Goal: Transaction & Acquisition: Obtain resource

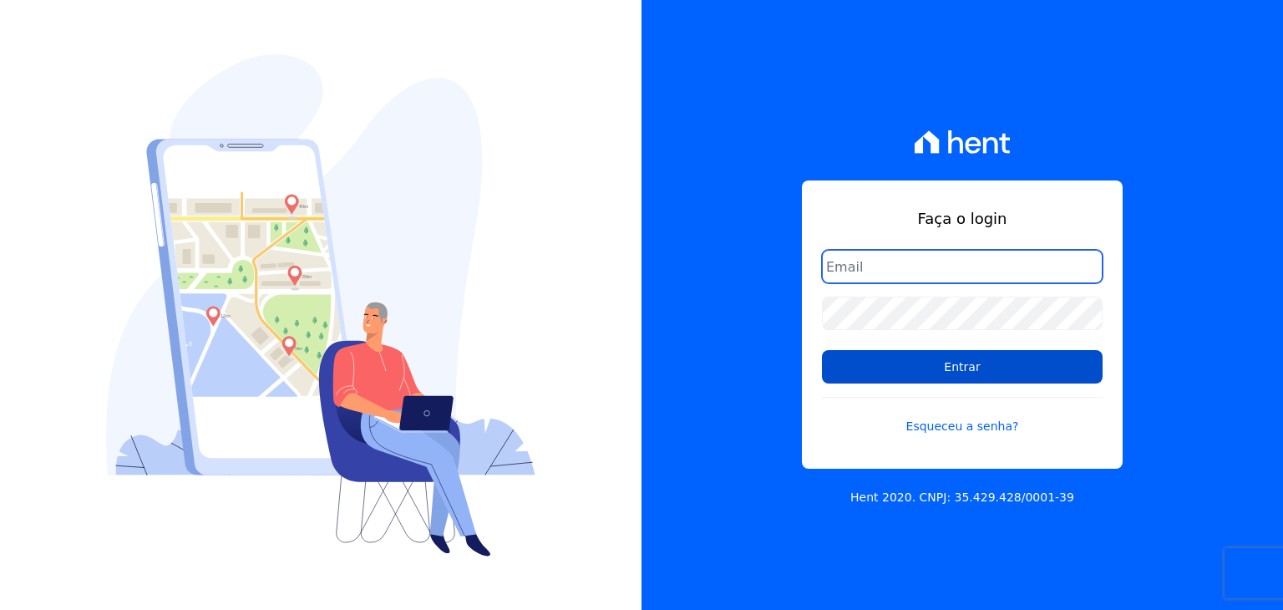
type input "[EMAIL_ADDRESS][DOMAIN_NAME]"
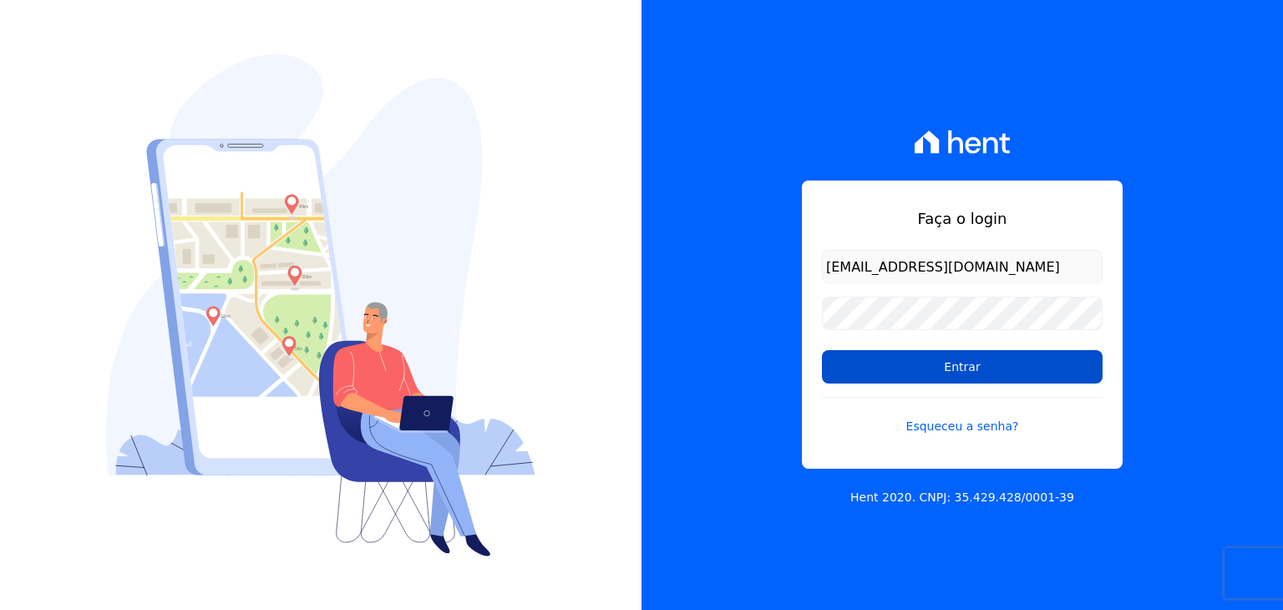
click at [986, 361] on input "Entrar" at bounding box center [962, 366] width 281 height 33
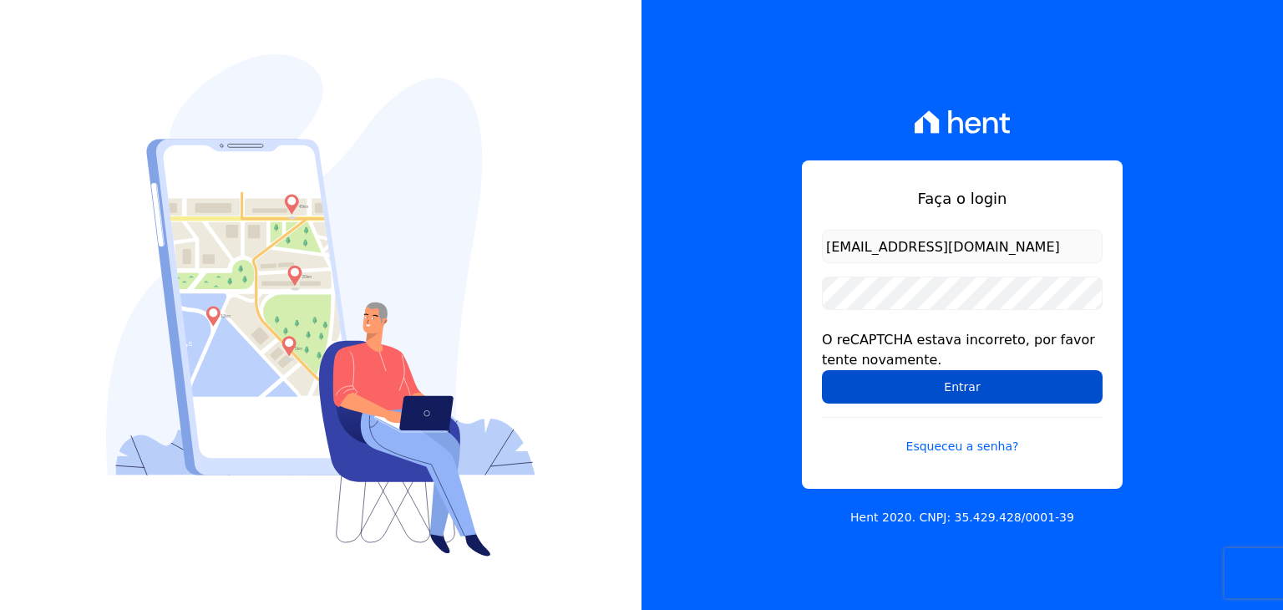
click at [935, 379] on input "Entrar" at bounding box center [962, 386] width 281 height 33
click at [956, 387] on input "Entrar" at bounding box center [962, 386] width 281 height 33
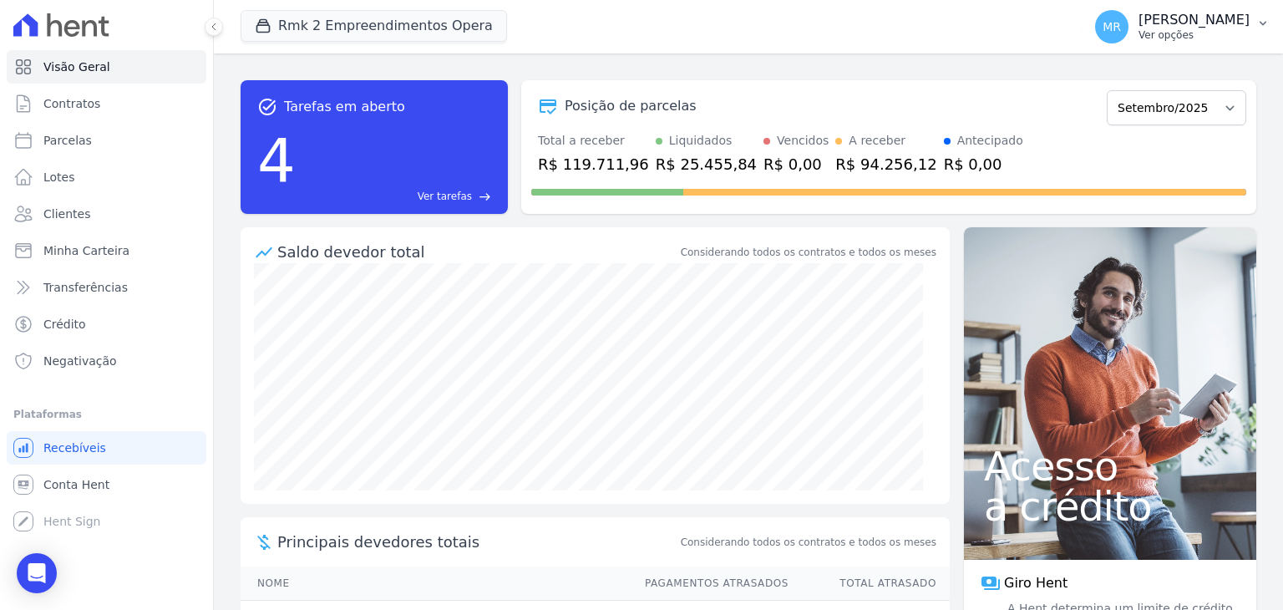
click at [1191, 36] on p "Ver opções" at bounding box center [1194, 34] width 111 height 13
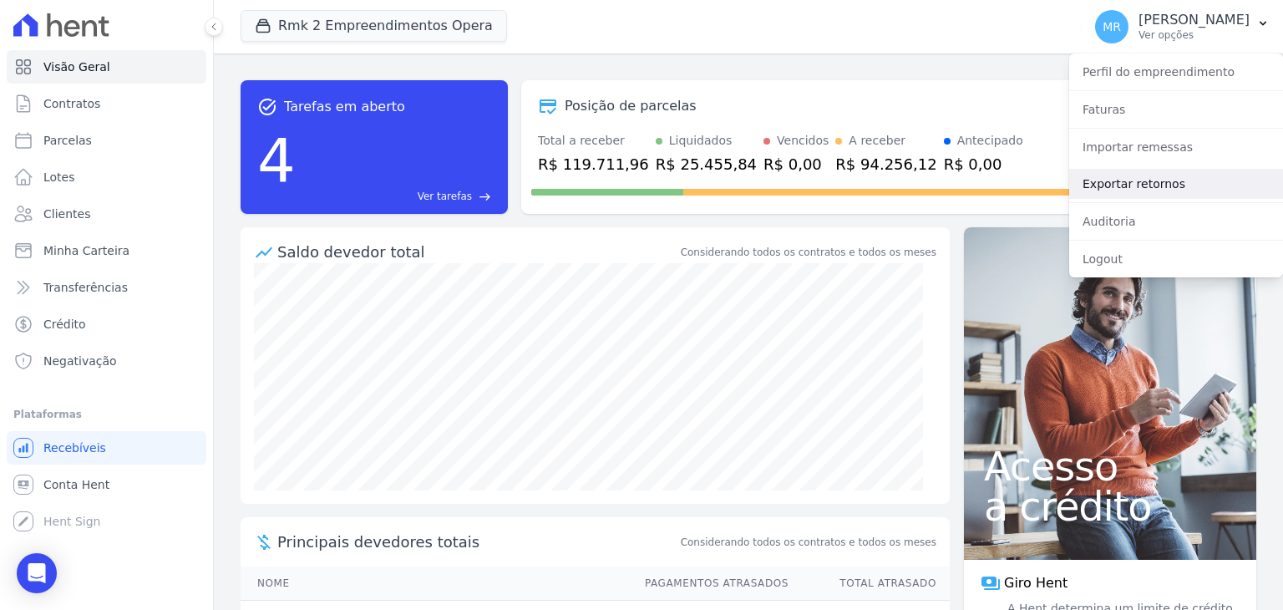
click at [1137, 186] on link "Exportar retornos" at bounding box center [1176, 184] width 214 height 30
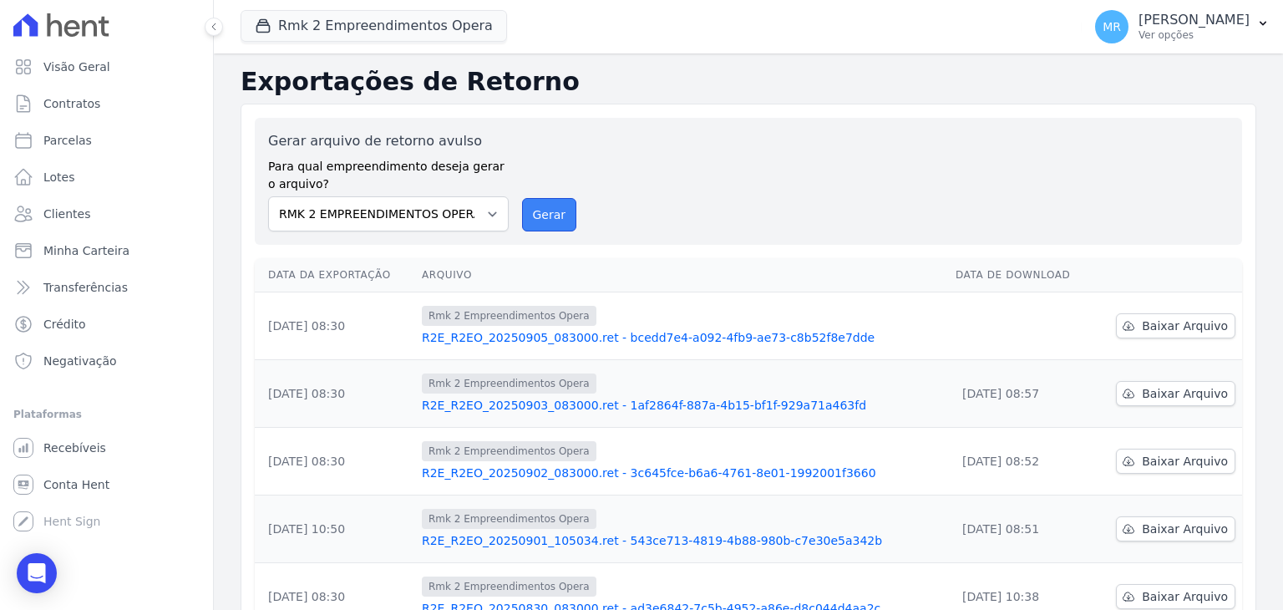
click at [538, 213] on button "Gerar" at bounding box center [549, 214] width 55 height 33
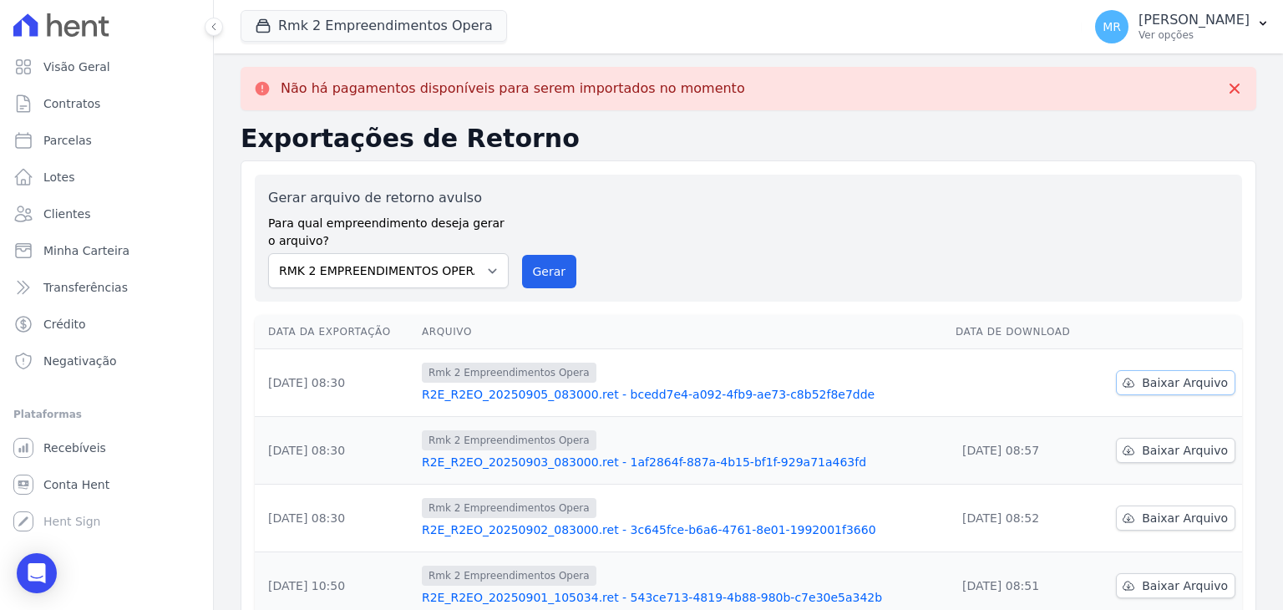
click at [1173, 378] on span "Baixar Arquivo" at bounding box center [1185, 382] width 86 height 17
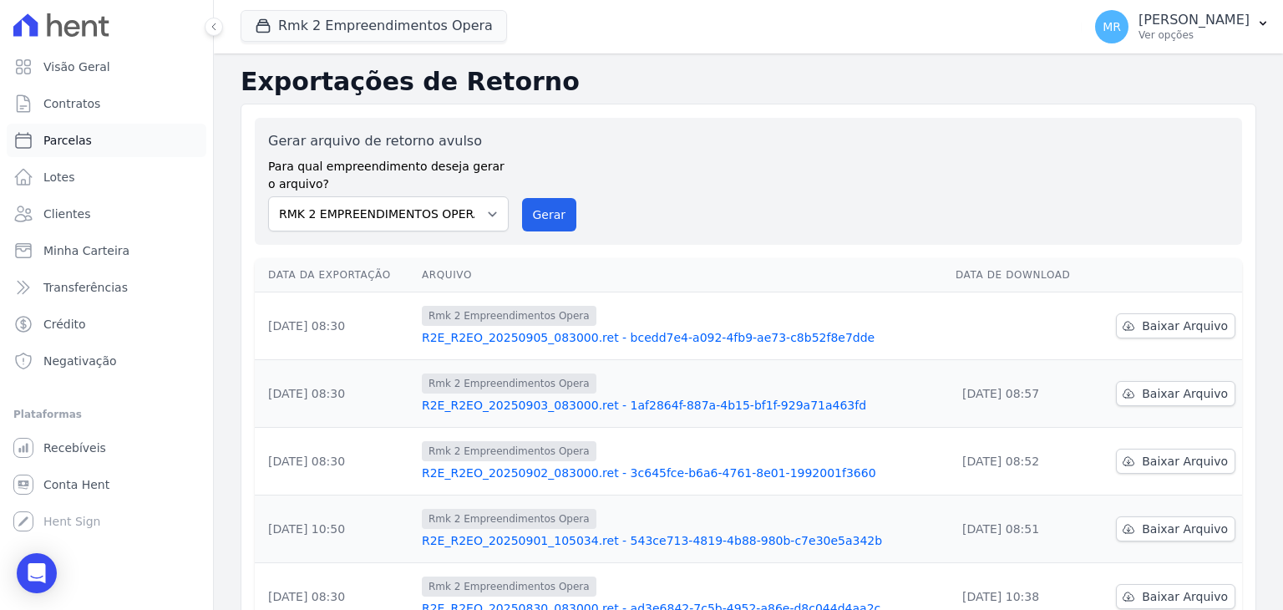
click at [112, 147] on link "Parcelas" at bounding box center [107, 140] width 200 height 33
select select
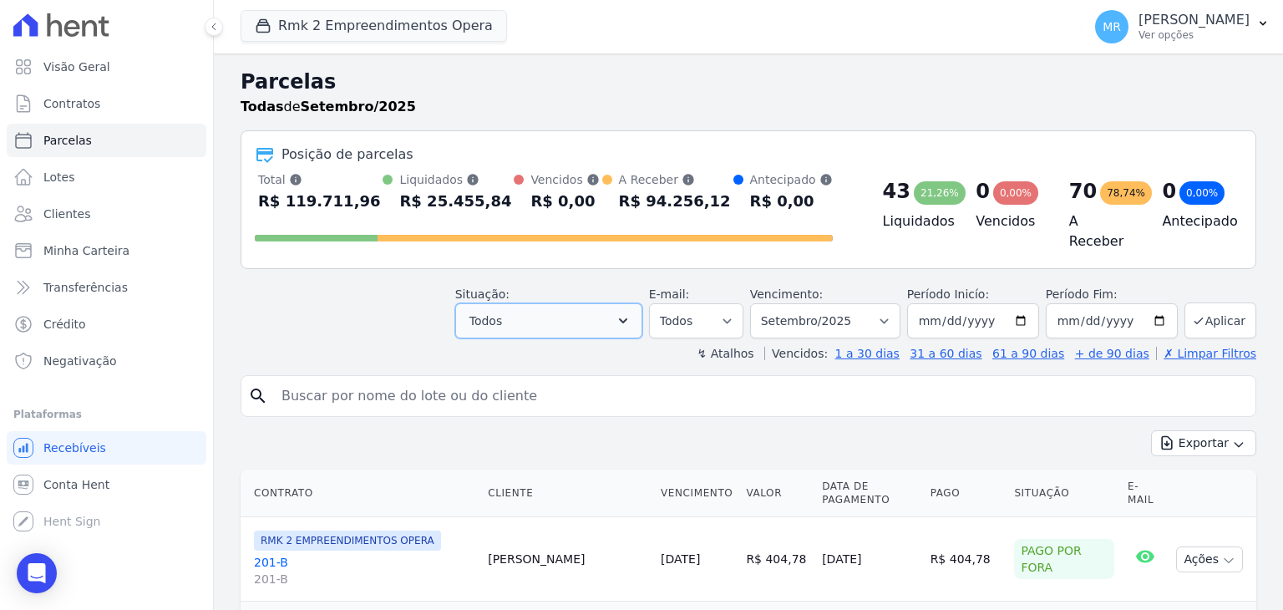
click at [588, 315] on button "Todos" at bounding box center [548, 320] width 187 height 35
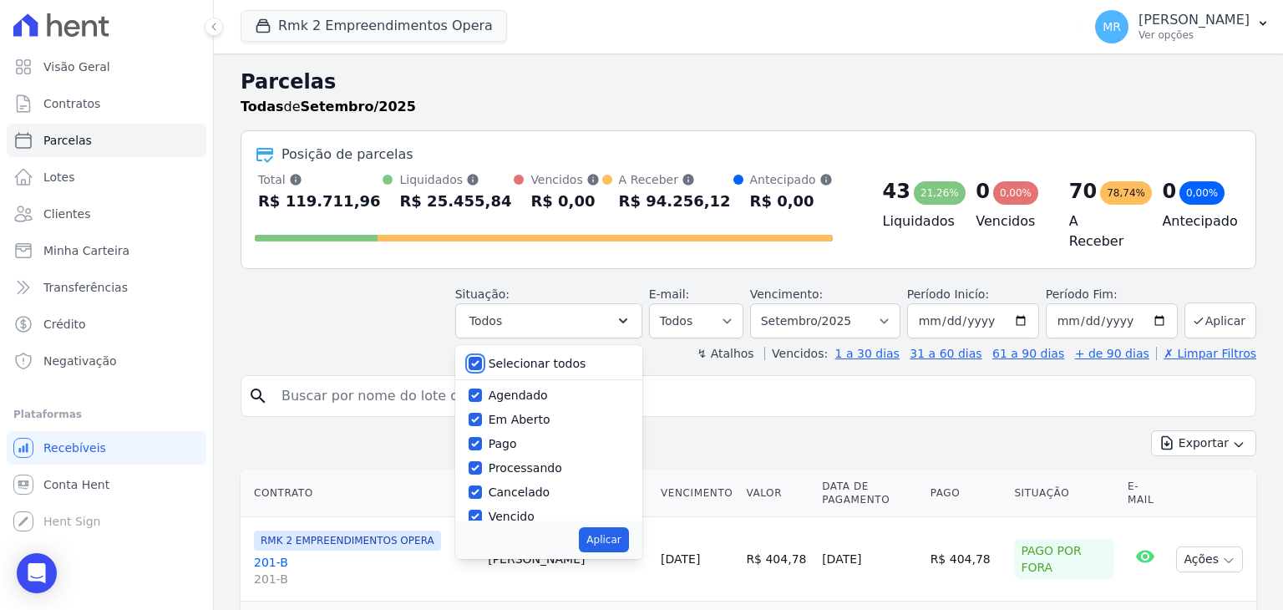
click at [482, 357] on input "Selecionar todos" at bounding box center [475, 363] width 13 height 13
checkbox input "false"
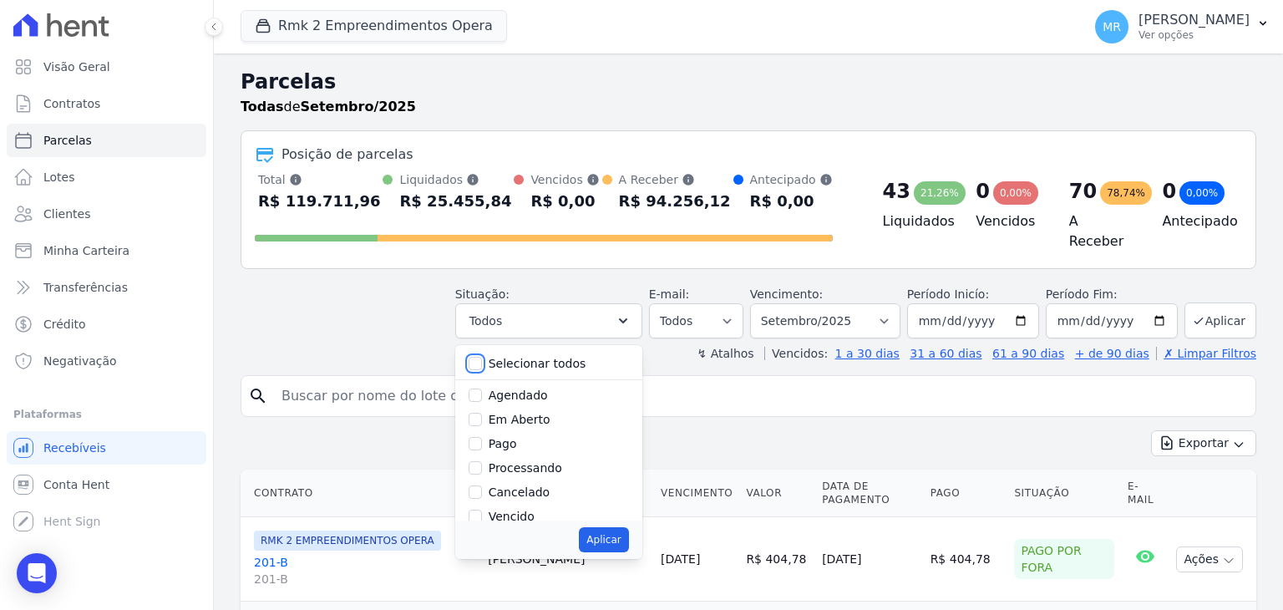
checkbox input "false"
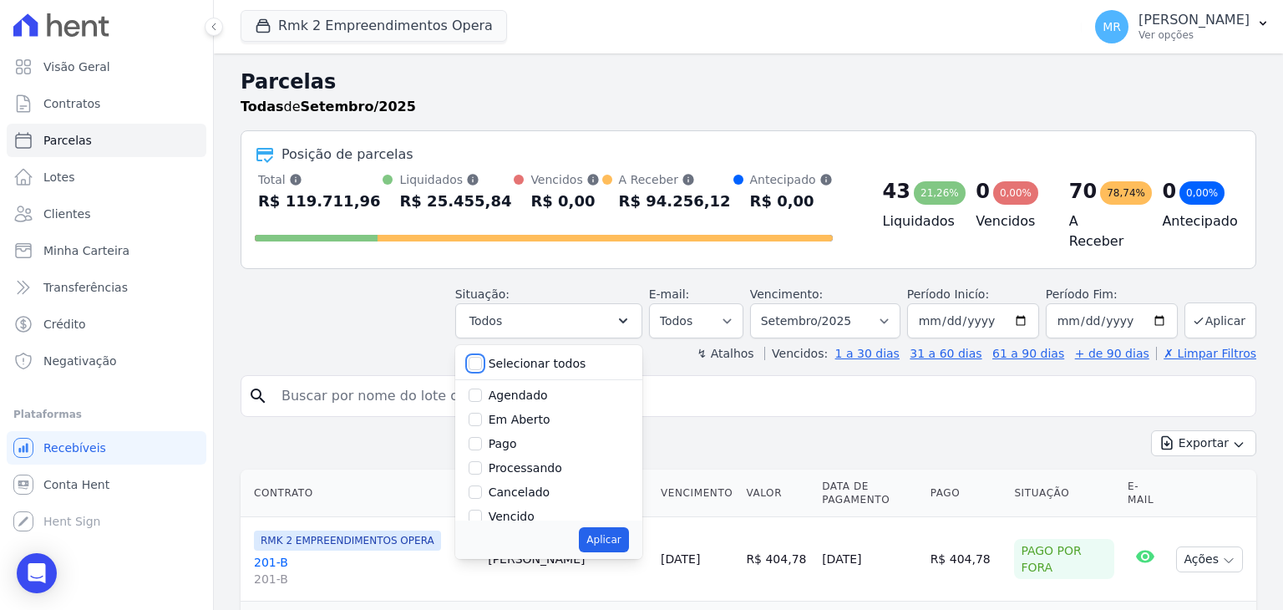
checkbox input "false"
click at [482, 437] on input "Pago" at bounding box center [475, 443] width 13 height 13
checkbox input "true"
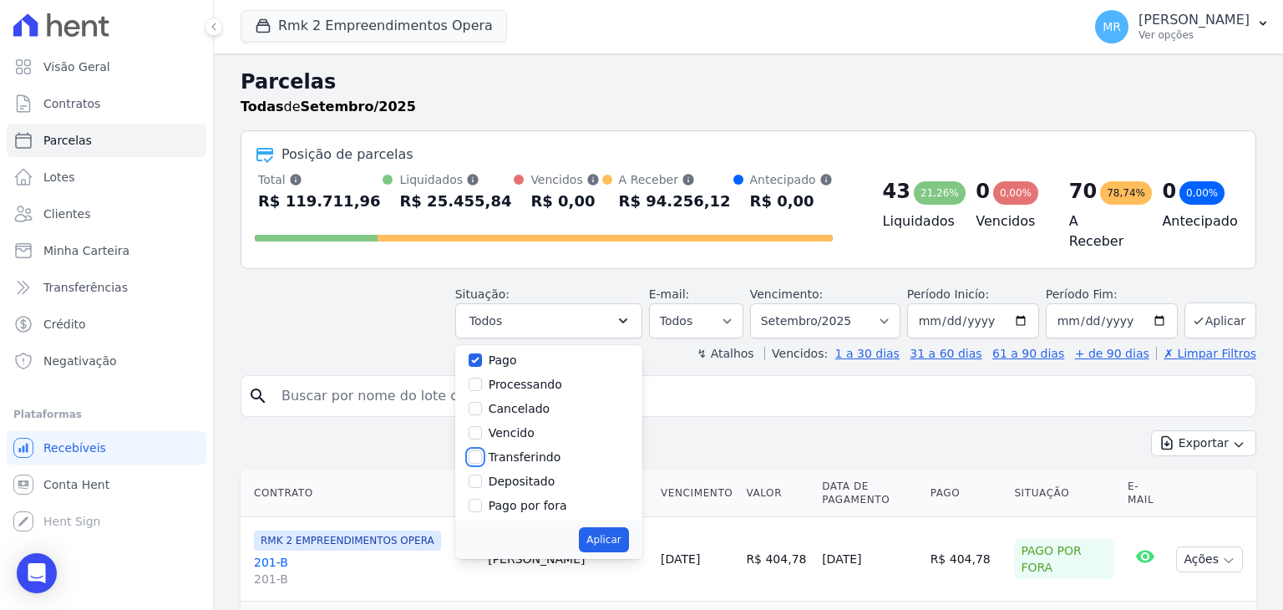
click at [482, 454] on input "Transferindo" at bounding box center [475, 456] width 13 height 13
checkbox input "true"
click at [482, 475] on input "Depositado" at bounding box center [475, 481] width 13 height 13
checkbox input "true"
click at [615, 533] on button "Aplicar" at bounding box center [603, 539] width 49 height 25
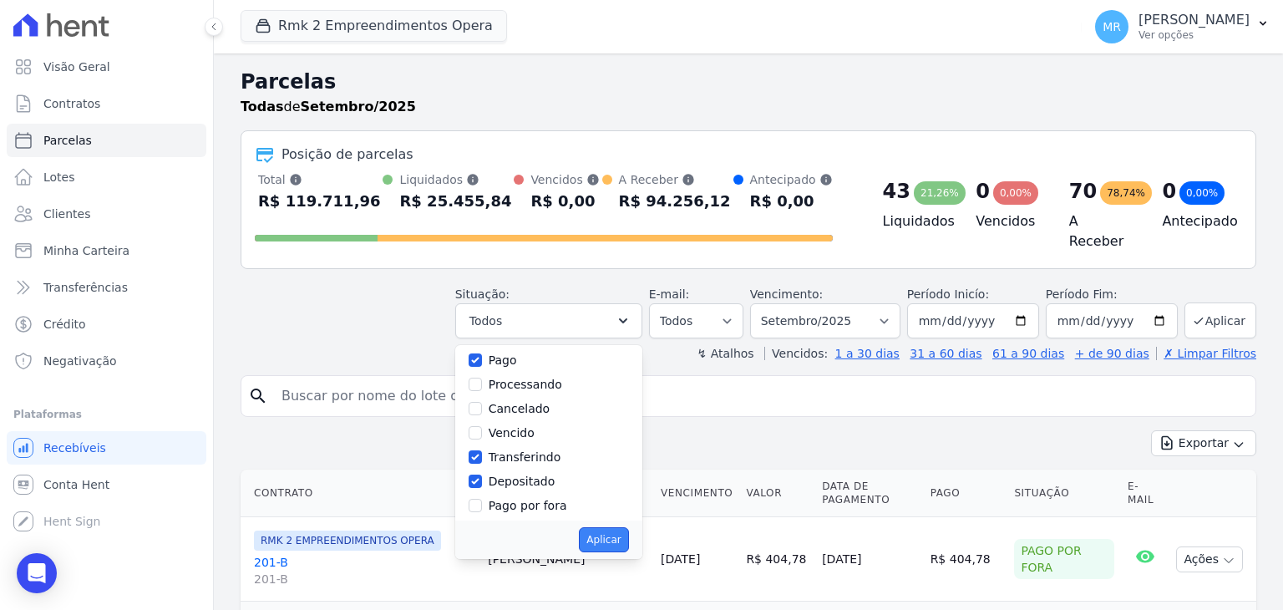
select select "paid"
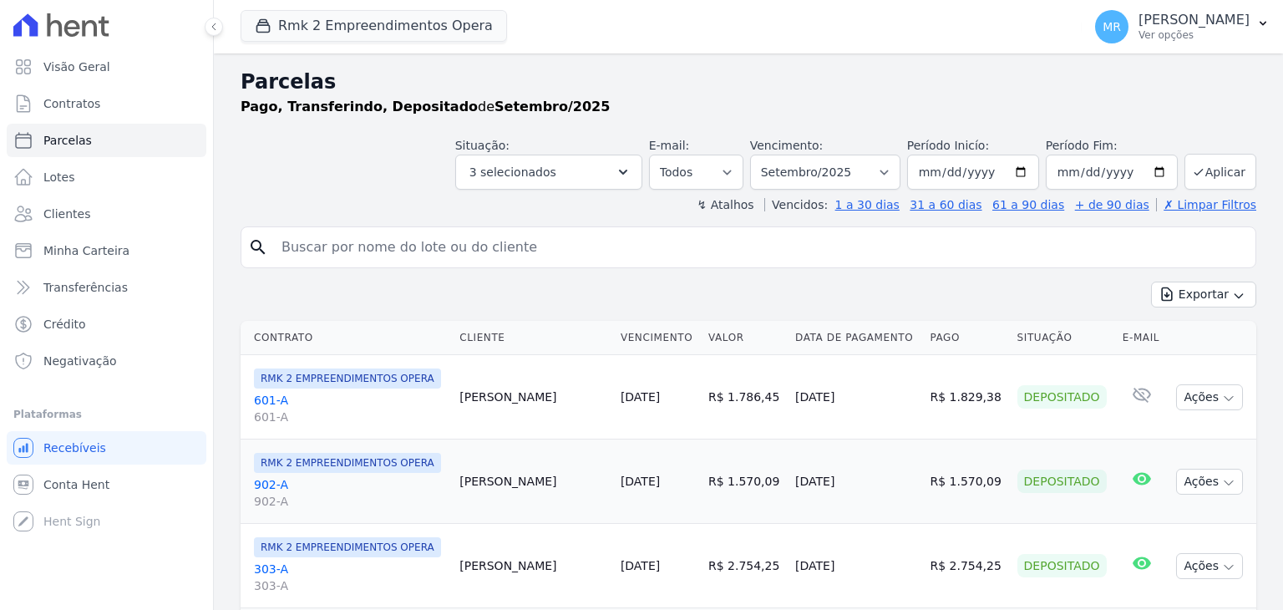
select select
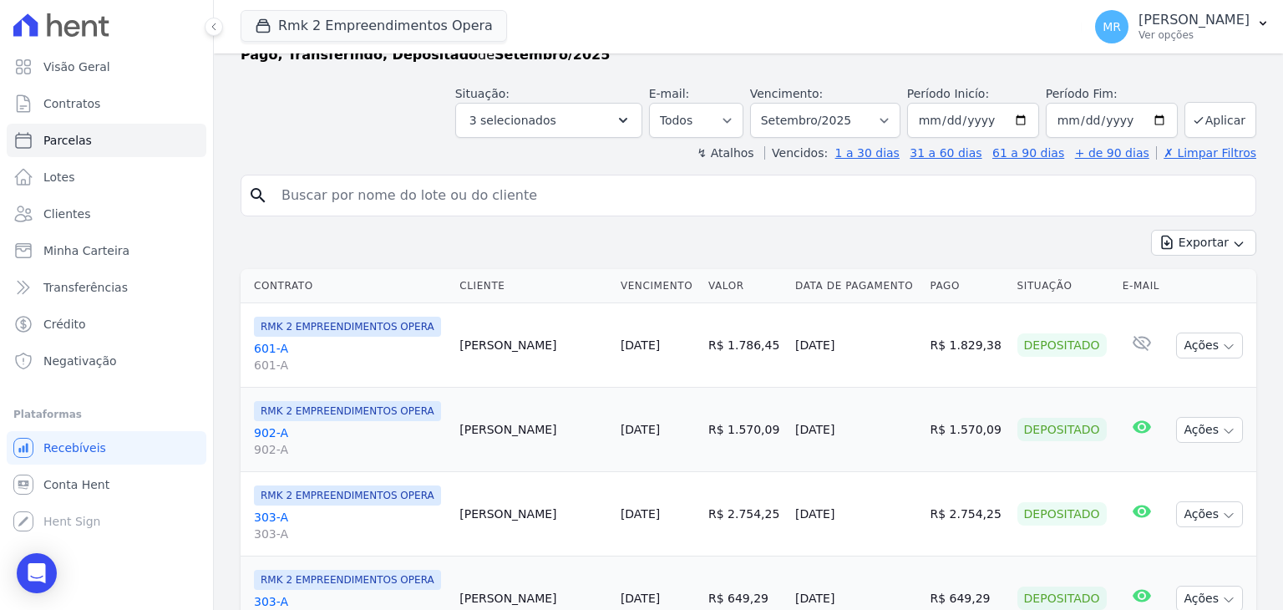
scroll to position [50, 0]
drag, startPoint x: 1193, startPoint y: 25, endPoint x: 1189, endPoint y: 84, distance: 59.5
click at [1193, 26] on p "[PERSON_NAME]" at bounding box center [1194, 20] width 111 height 17
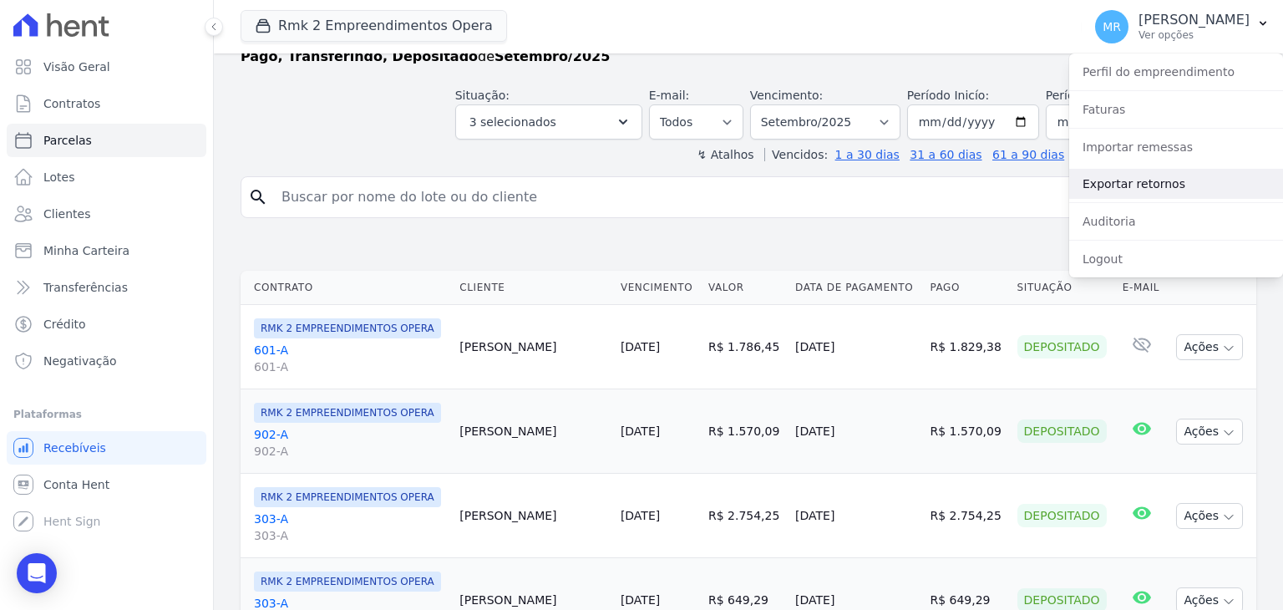
click at [1130, 194] on link "Exportar retornos" at bounding box center [1176, 184] width 214 height 30
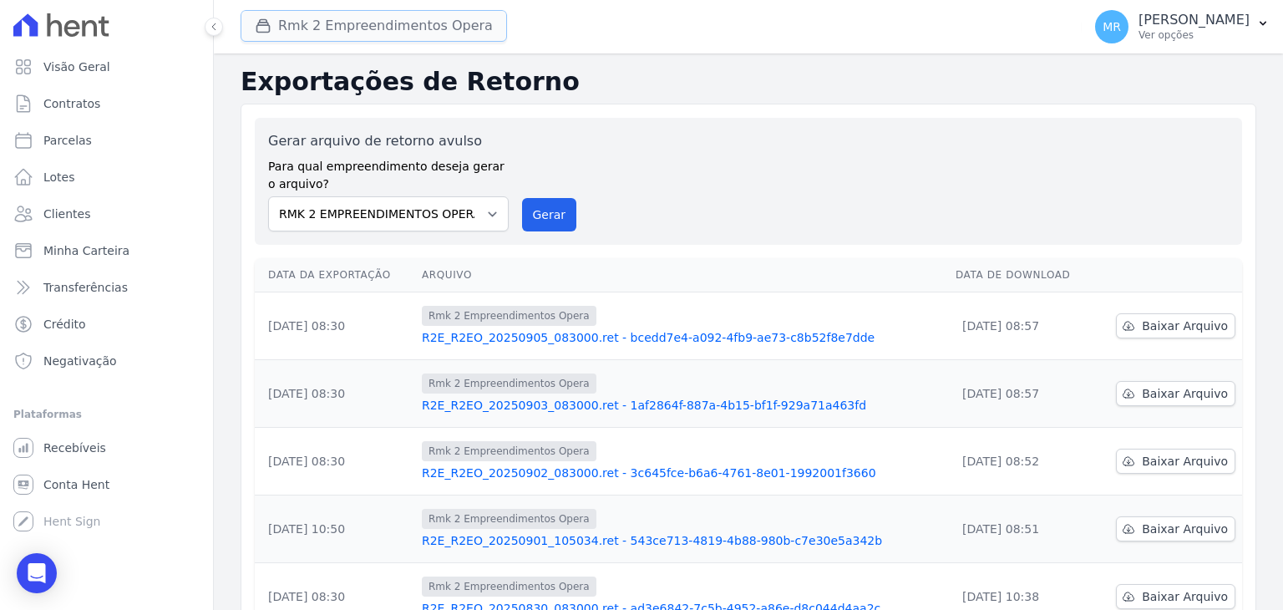
click at [388, 14] on button "Rmk 2 Empreendimentos Opera" at bounding box center [374, 26] width 267 height 32
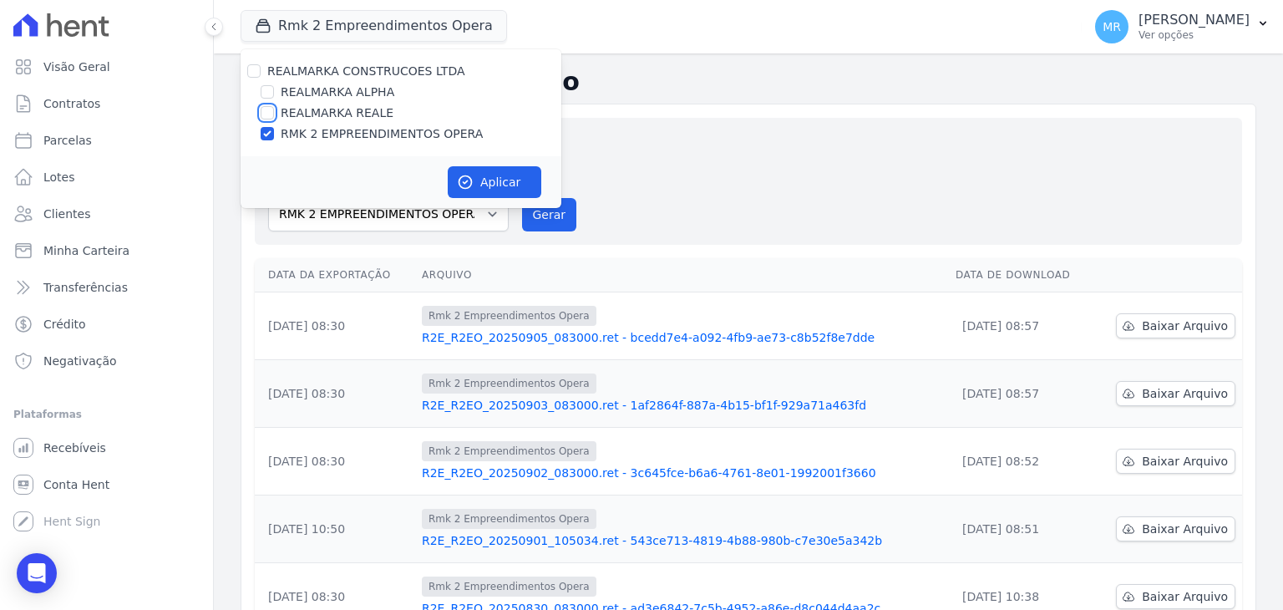
drag, startPoint x: 267, startPoint y: 113, endPoint x: 270, endPoint y: 131, distance: 18.6
click at [268, 121] on div "REALMARKA REALE" at bounding box center [401, 113] width 321 height 18
click at [270, 131] on input "RMK 2 EMPREENDIMENTOS OPERA" at bounding box center [267, 133] width 13 height 13
checkbox input "false"
click at [267, 112] on input "REALMARKA REALE" at bounding box center [267, 112] width 13 height 13
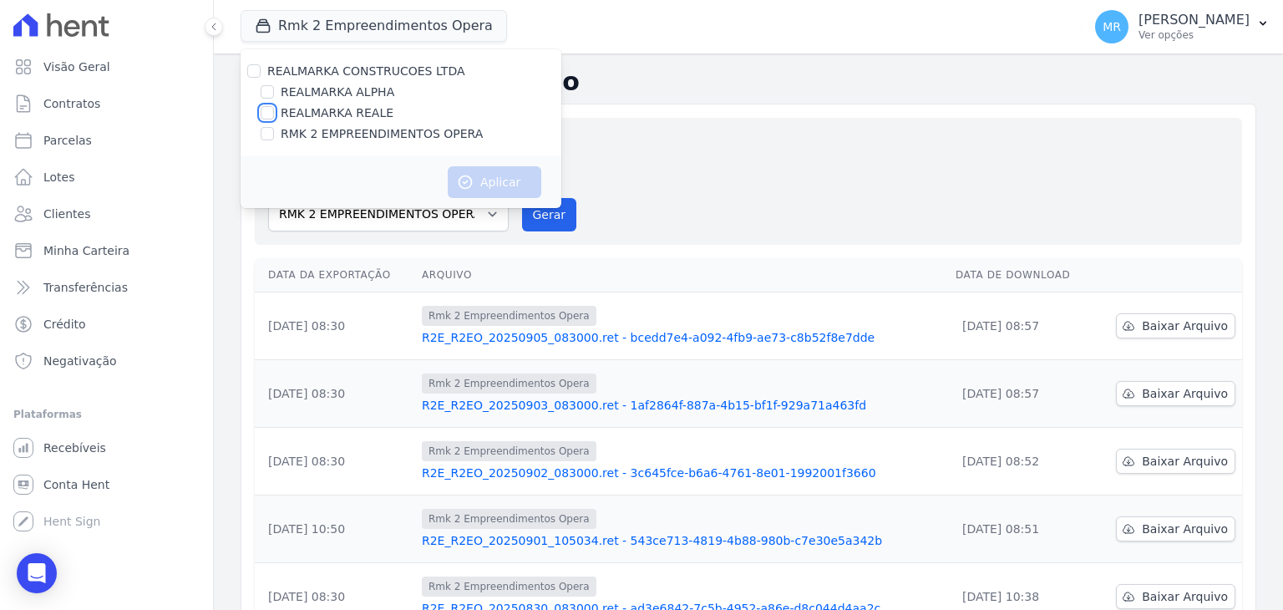
checkbox input "true"
click at [516, 179] on button "Aplicar" at bounding box center [495, 182] width 94 height 32
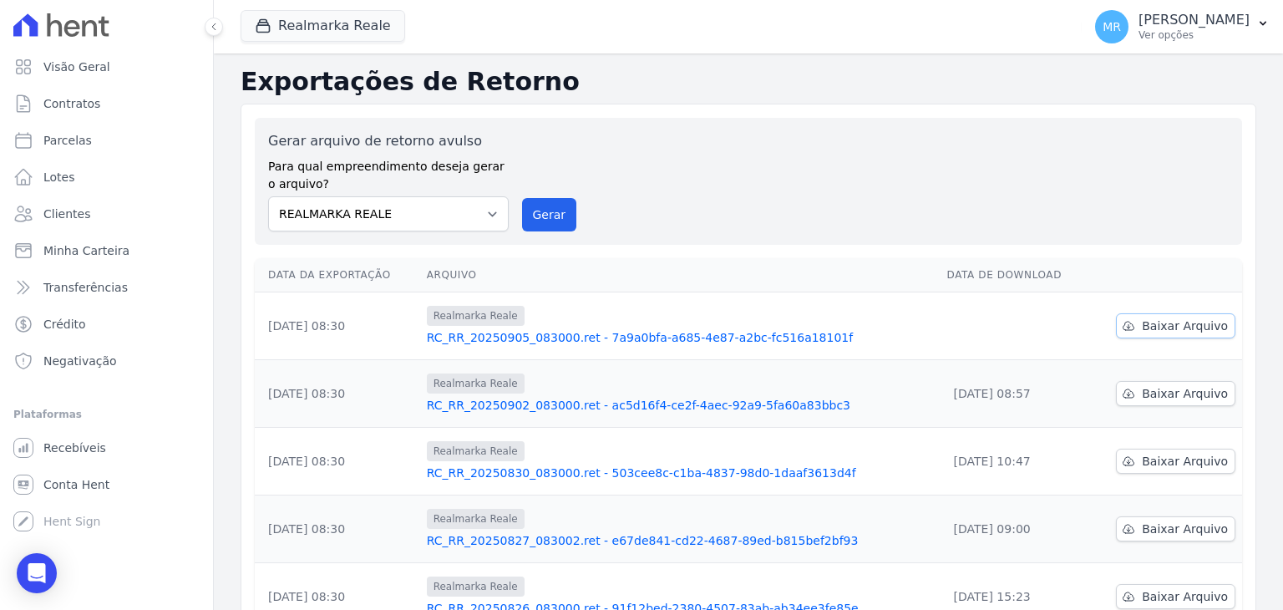
click at [1173, 328] on span "Baixar Arquivo" at bounding box center [1185, 326] width 86 height 17
click at [41, 128] on link "Parcelas" at bounding box center [107, 140] width 200 height 33
select select
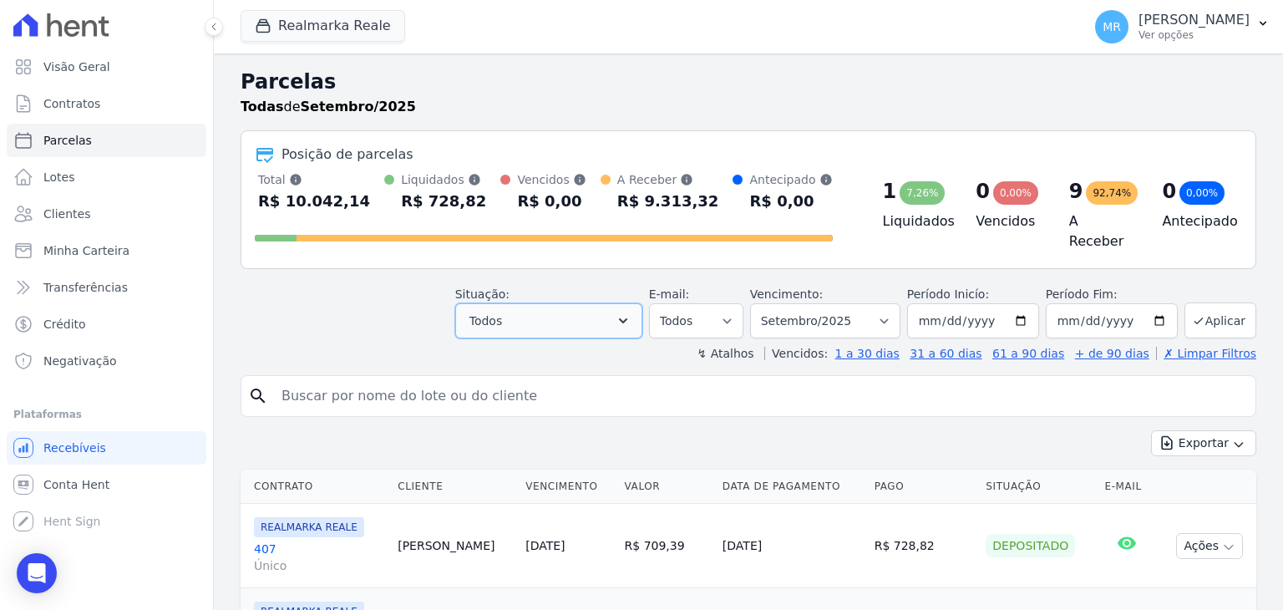
click at [545, 308] on button "Todos" at bounding box center [548, 320] width 187 height 35
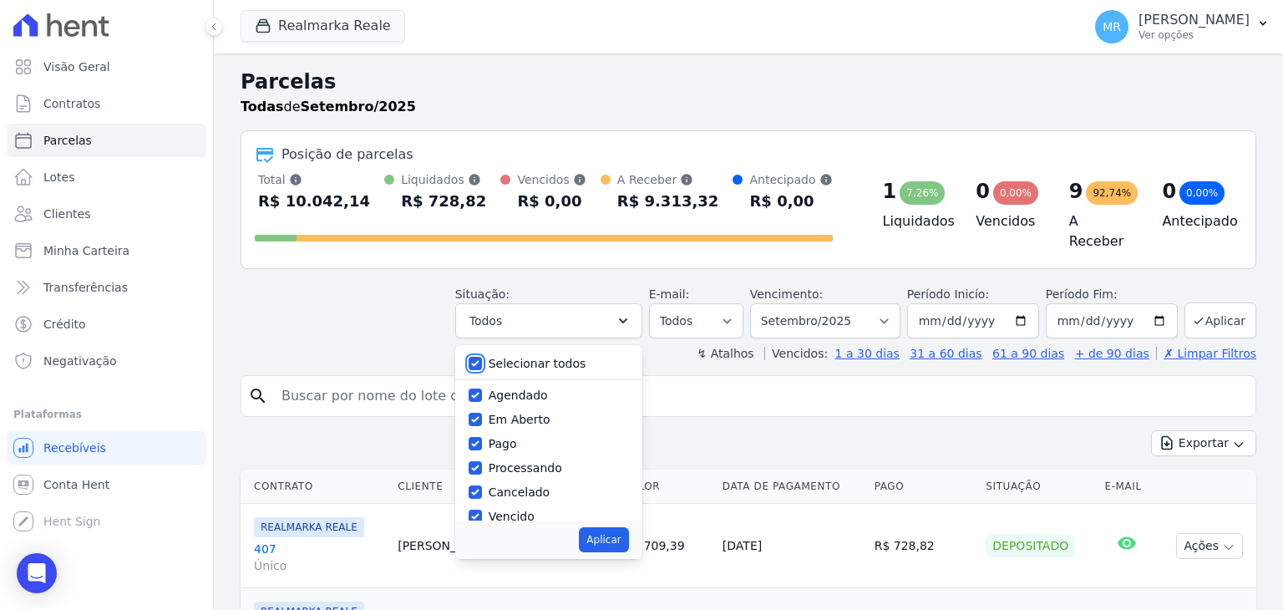
click at [482, 357] on input "Selecionar todos" at bounding box center [475, 363] width 13 height 13
checkbox input "false"
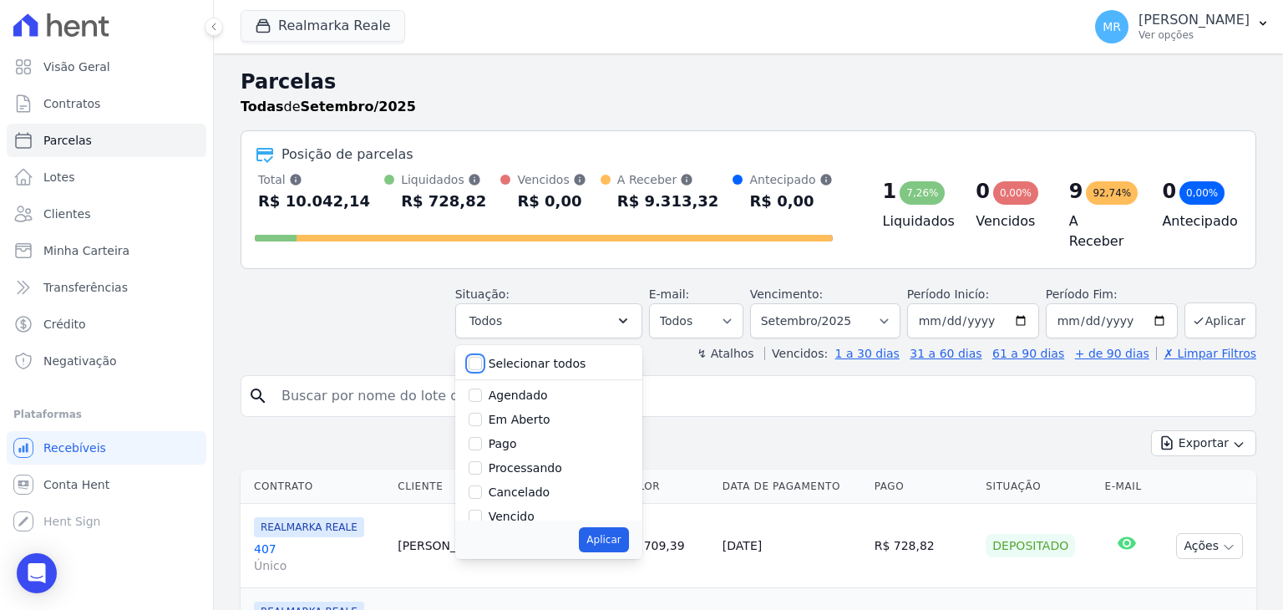
checkbox input "false"
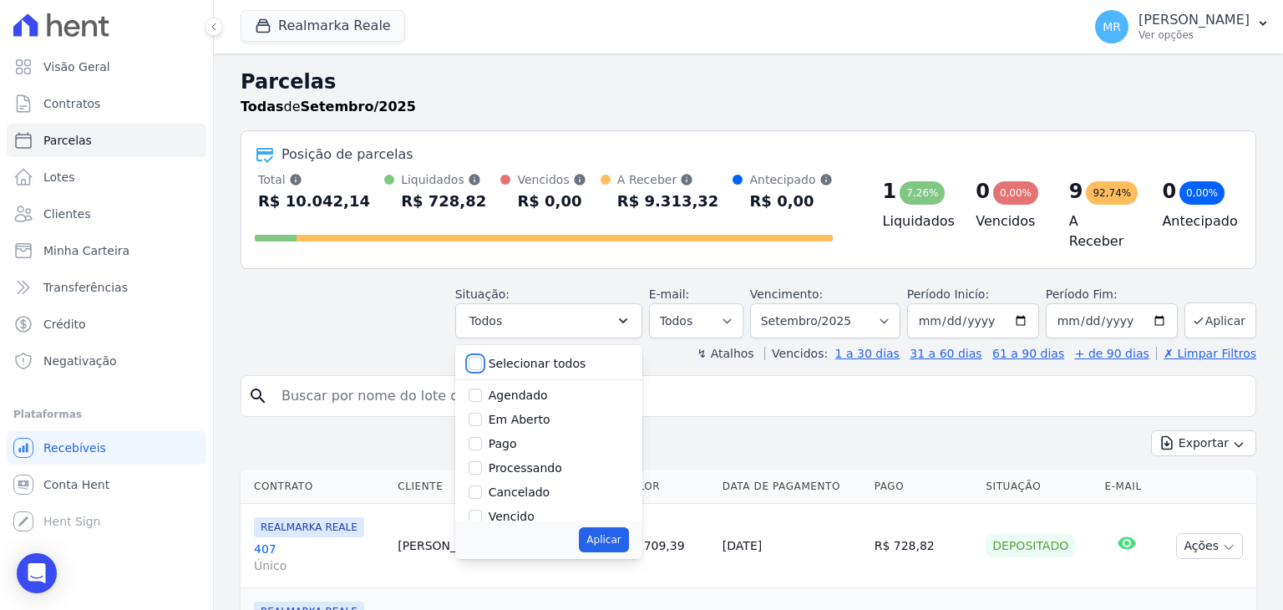
checkbox input "false"
click at [482, 437] on input "Pago" at bounding box center [475, 443] width 13 height 13
checkbox input "true"
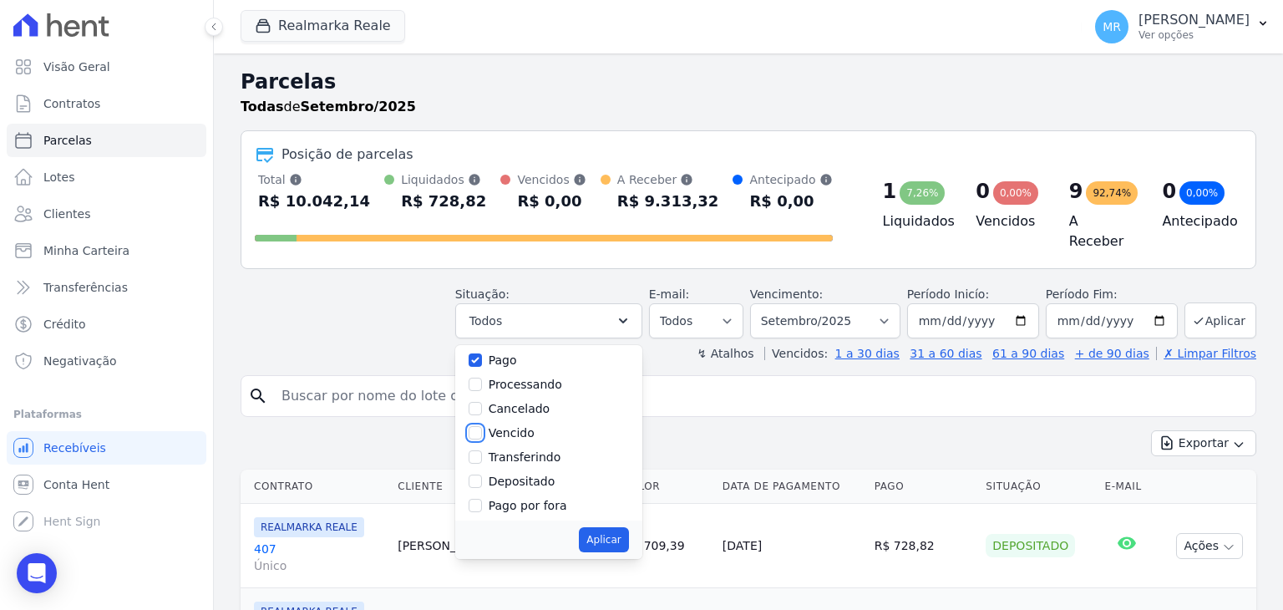
click at [482, 426] on input "Vencido" at bounding box center [475, 432] width 13 height 13
checkbox input "true"
click at [482, 450] on input "Transferindo" at bounding box center [475, 456] width 13 height 13
checkbox input "true"
click at [482, 426] on input "Vencido" at bounding box center [475, 432] width 13 height 13
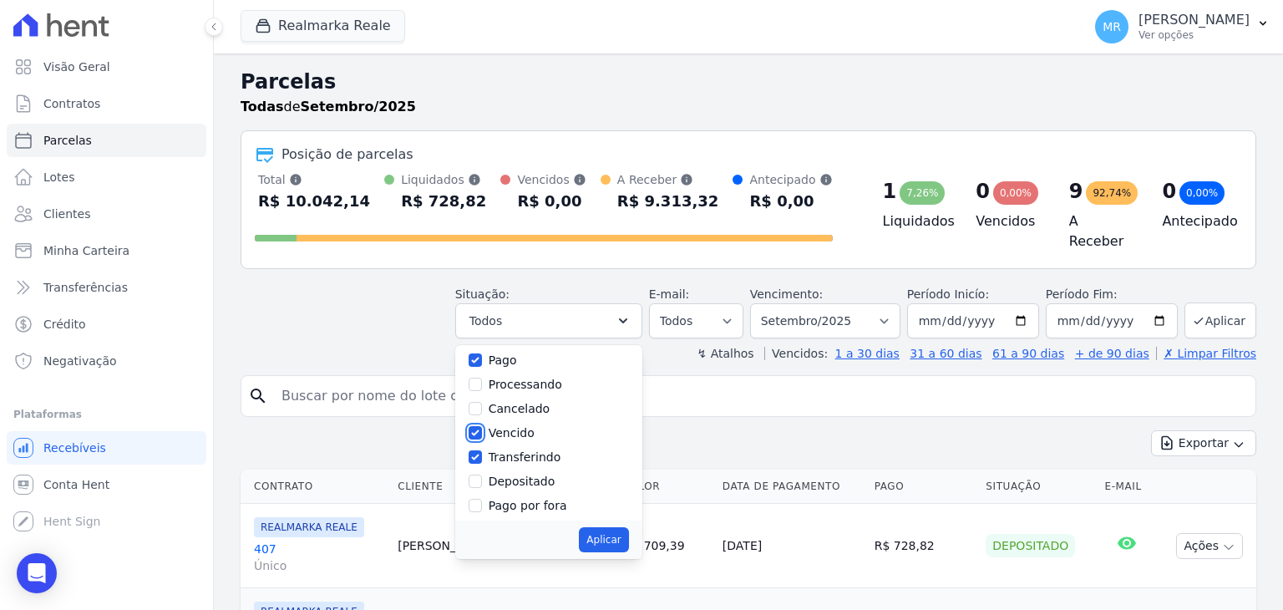
checkbox input "false"
click at [482, 473] on div at bounding box center [475, 481] width 13 height 17
click at [482, 475] on input "Depositado" at bounding box center [475, 481] width 13 height 13
checkbox input "true"
click at [627, 527] on button "Aplicar" at bounding box center [603, 539] width 49 height 25
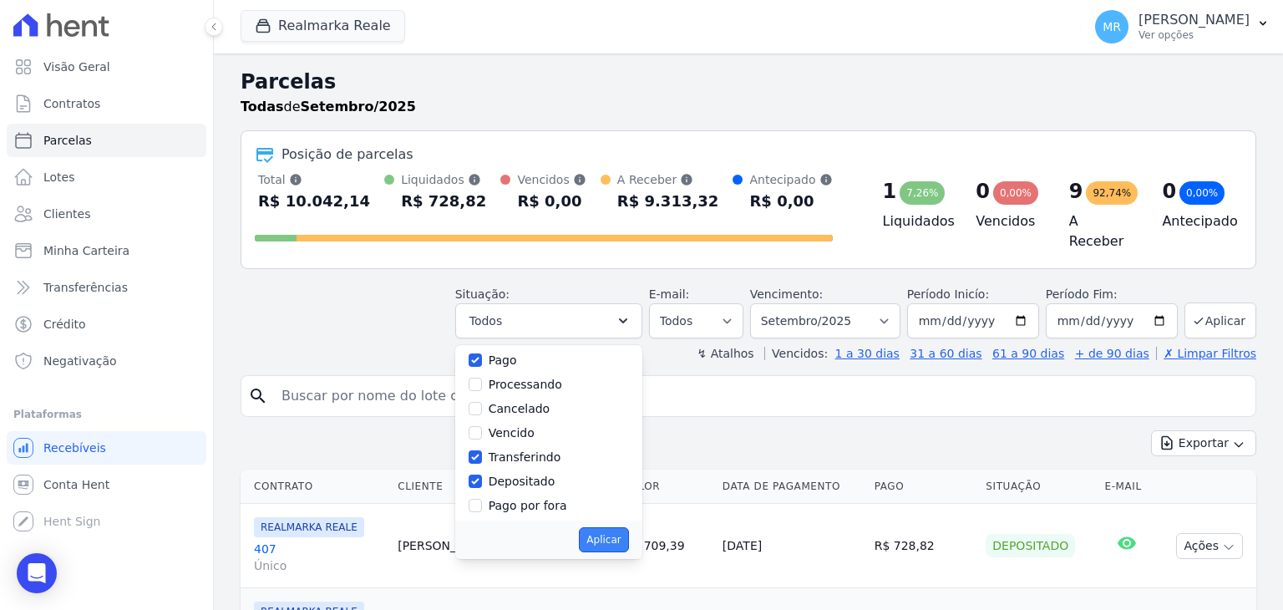
select select "paid"
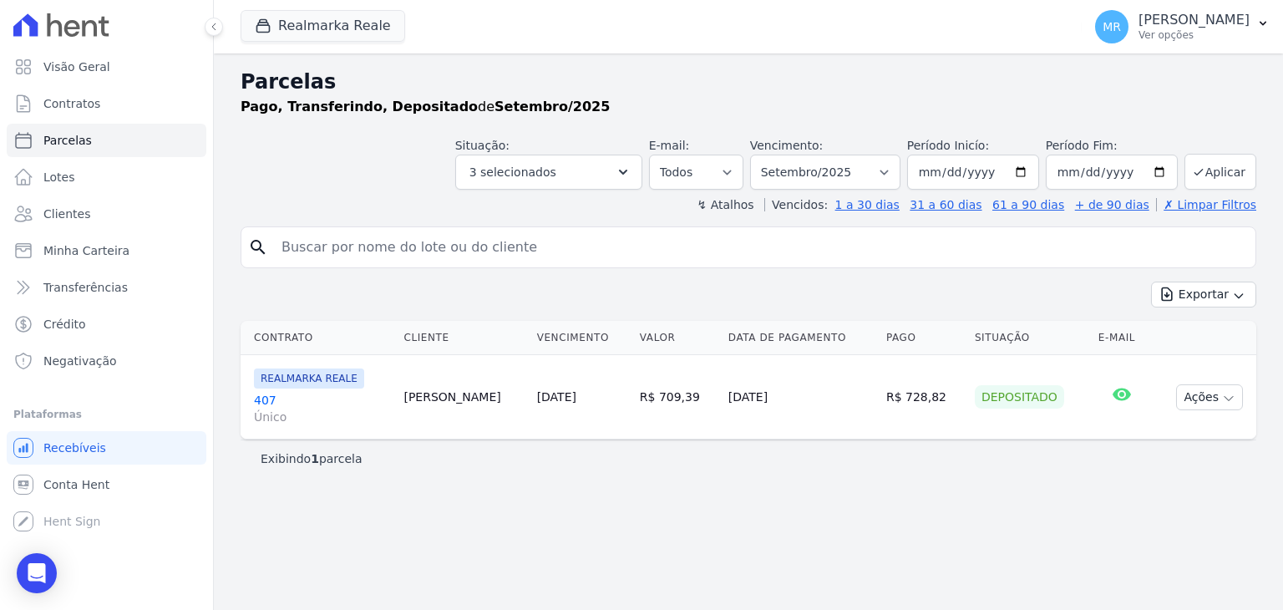
select select
click at [1185, 31] on p "Ver opções" at bounding box center [1194, 34] width 111 height 13
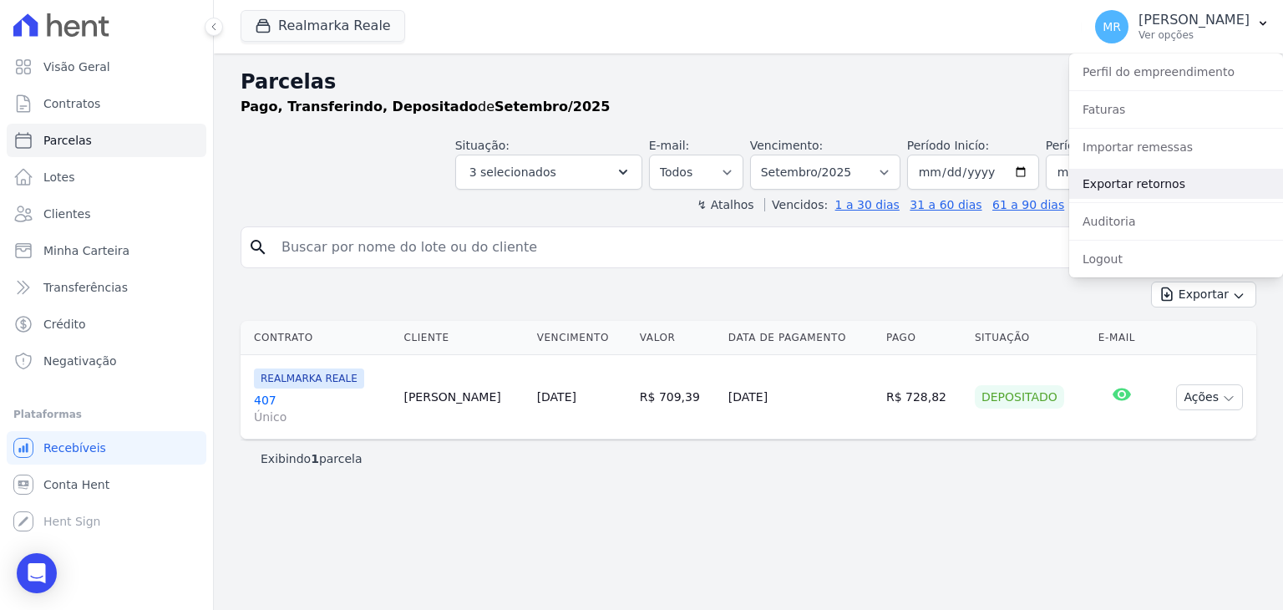
click at [1140, 182] on link "Exportar retornos" at bounding box center [1176, 184] width 214 height 30
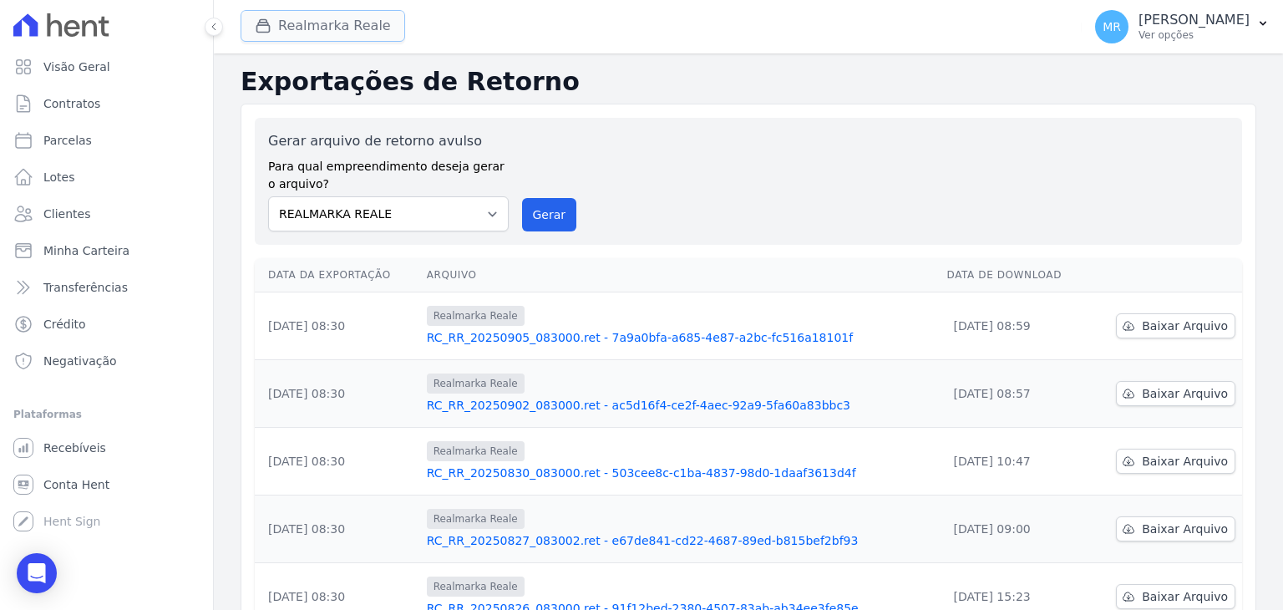
click at [335, 29] on button "Realmarka Reale" at bounding box center [323, 26] width 165 height 32
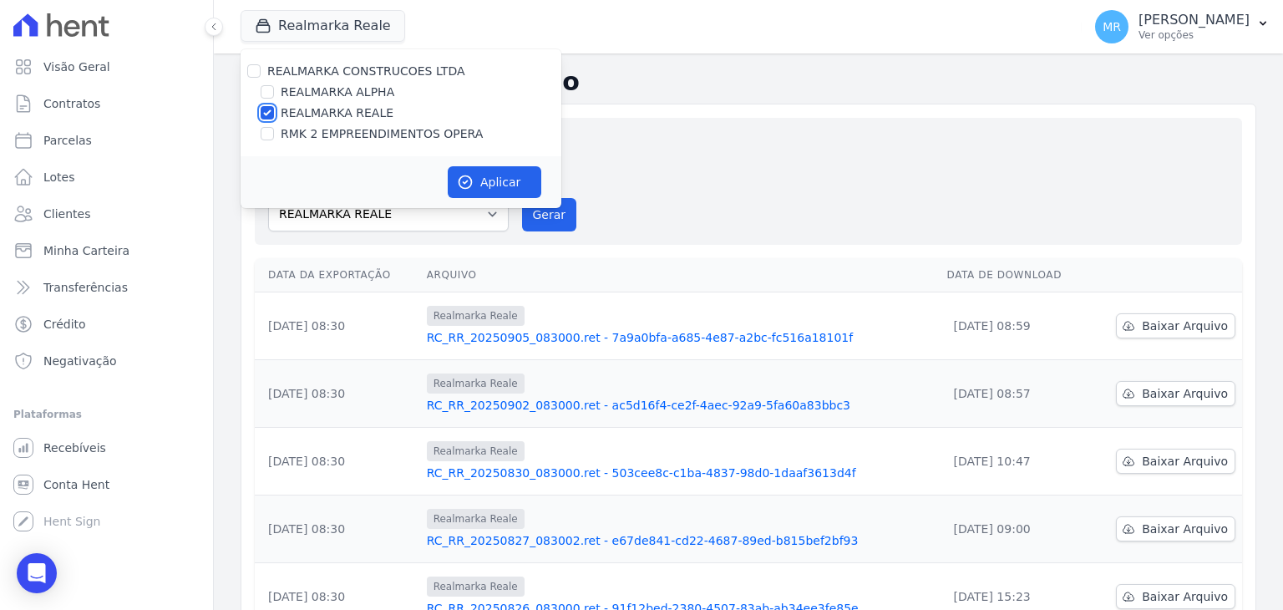
click at [264, 108] on input "REALMARKA REALE" at bounding box center [267, 112] width 13 height 13
checkbox input "false"
click at [262, 88] on input "REALMARKA ALPHA" at bounding box center [267, 91] width 13 height 13
checkbox input "true"
click at [472, 180] on icon "button" at bounding box center [465, 182] width 17 height 17
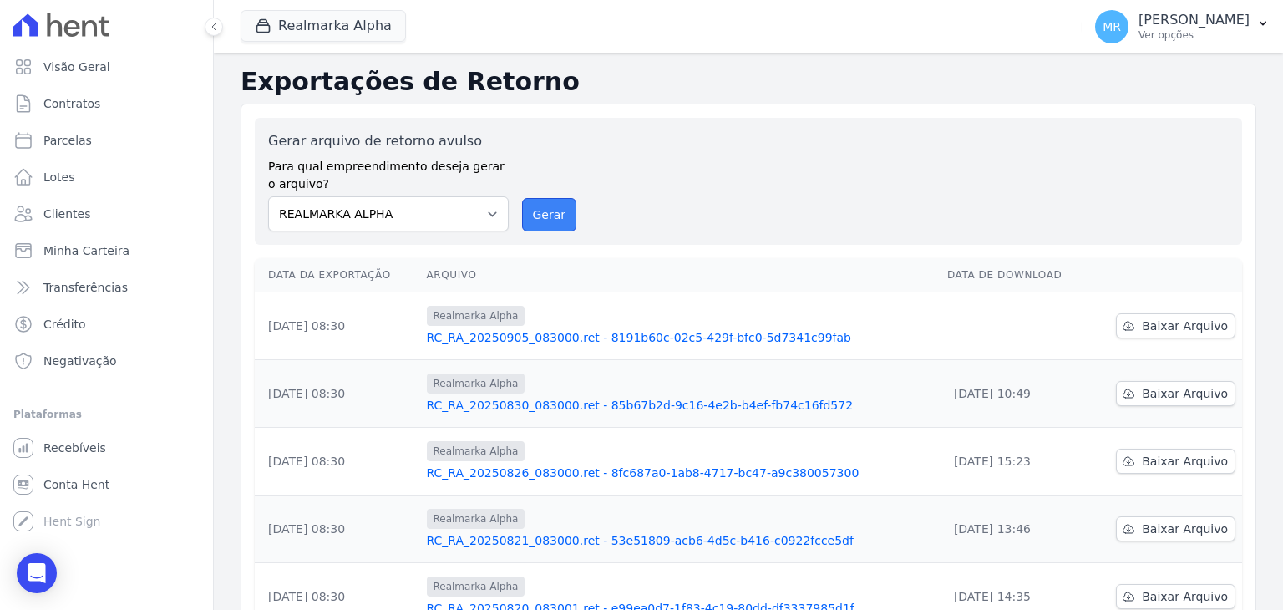
click at [551, 220] on button "Gerar" at bounding box center [549, 214] width 55 height 33
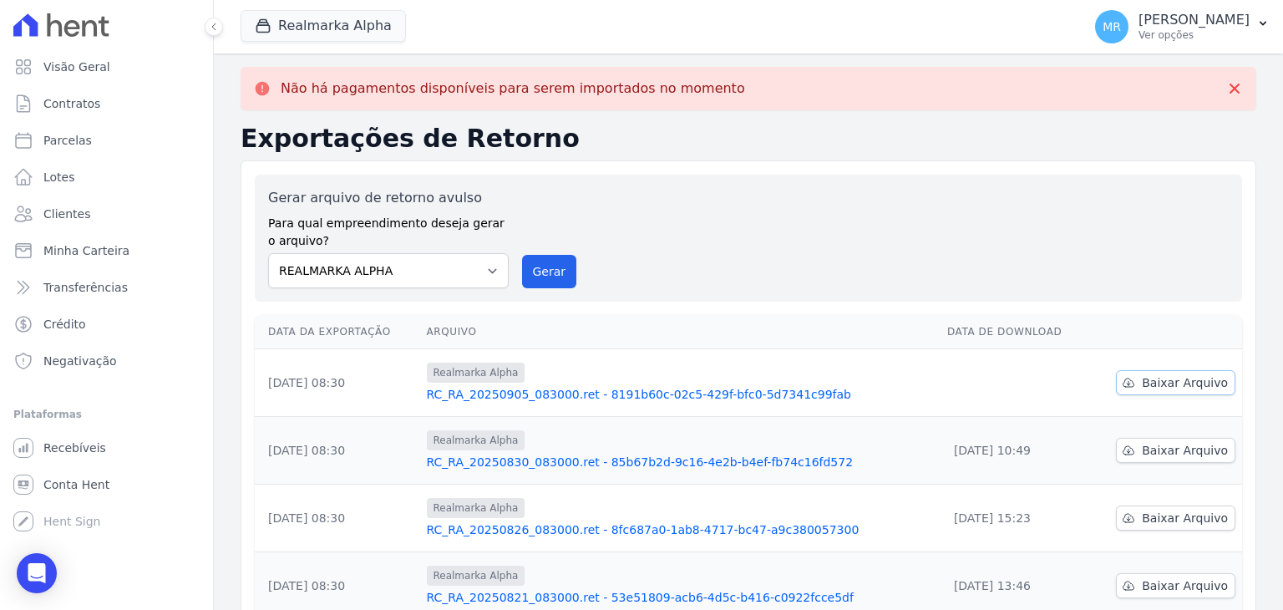
click at [1148, 378] on span "Baixar Arquivo" at bounding box center [1185, 382] width 86 height 17
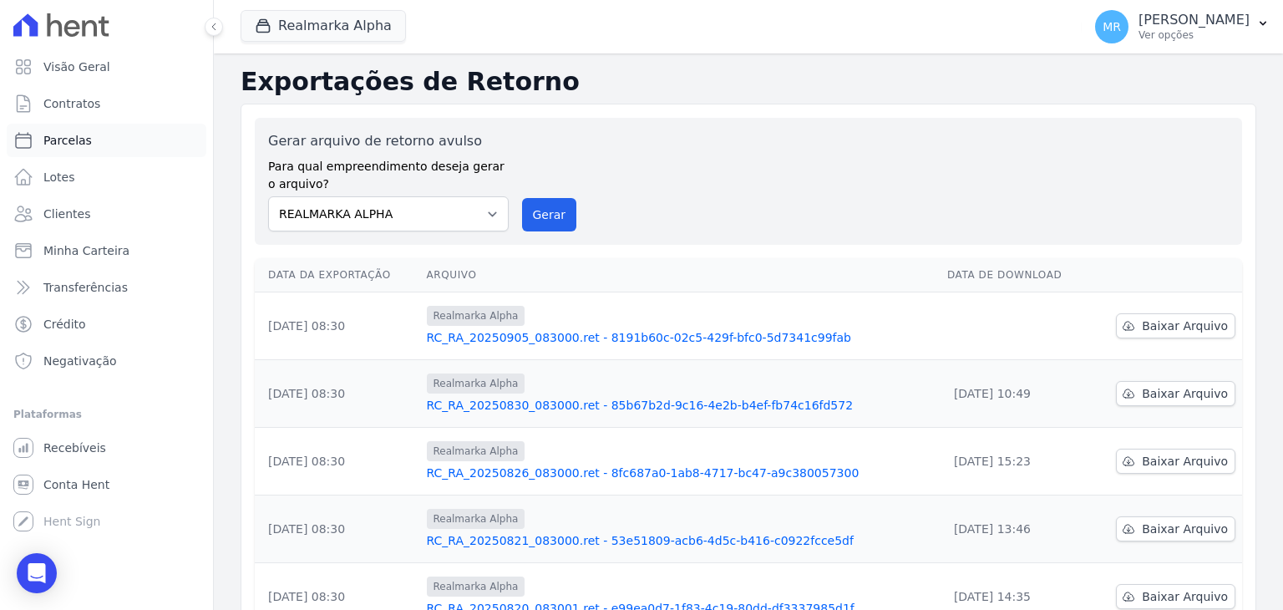
click at [45, 136] on span "Parcelas" at bounding box center [67, 140] width 48 height 17
select select
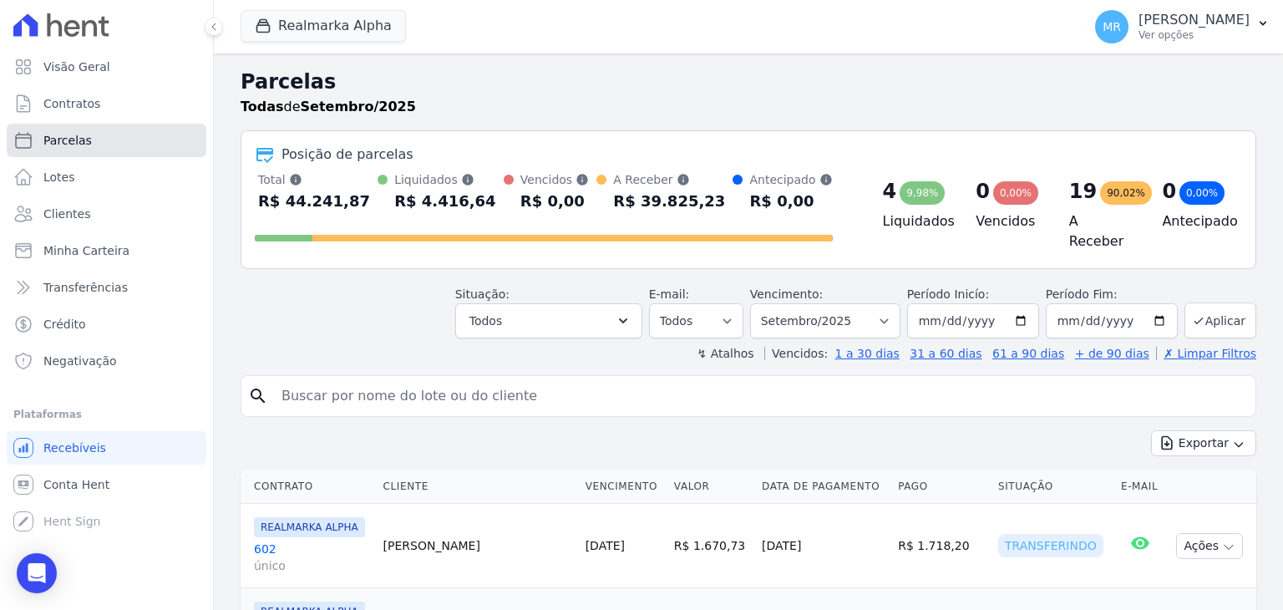
click at [103, 130] on link "Parcelas" at bounding box center [107, 140] width 200 height 33
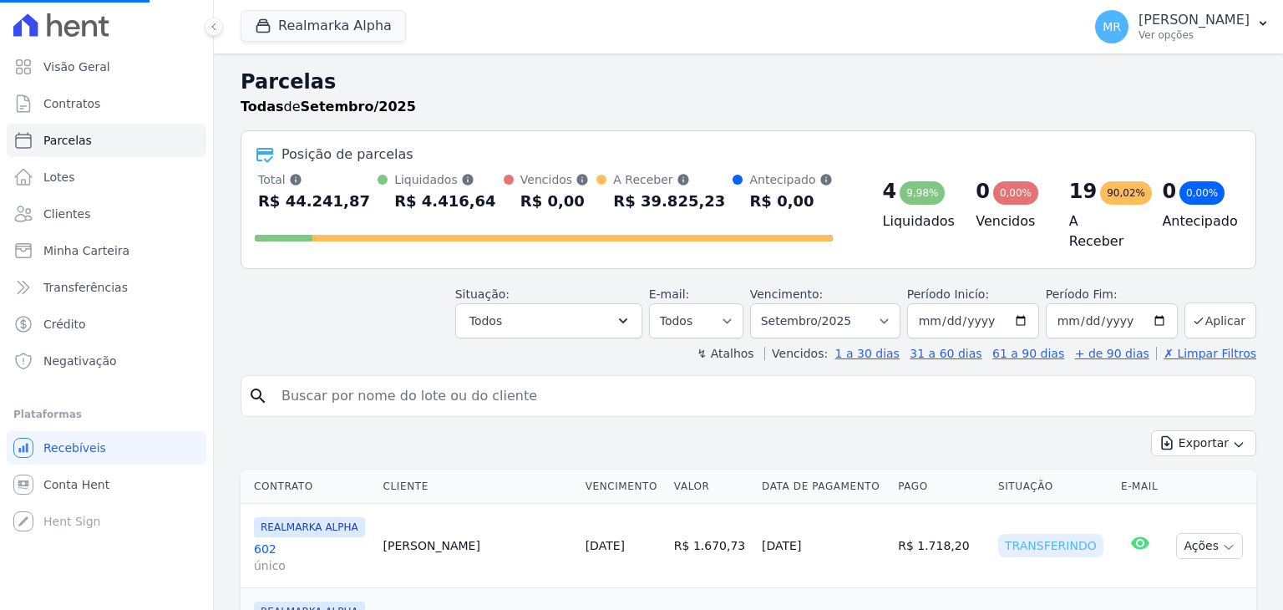
select select
click at [531, 319] on button "Todos" at bounding box center [548, 320] width 187 height 35
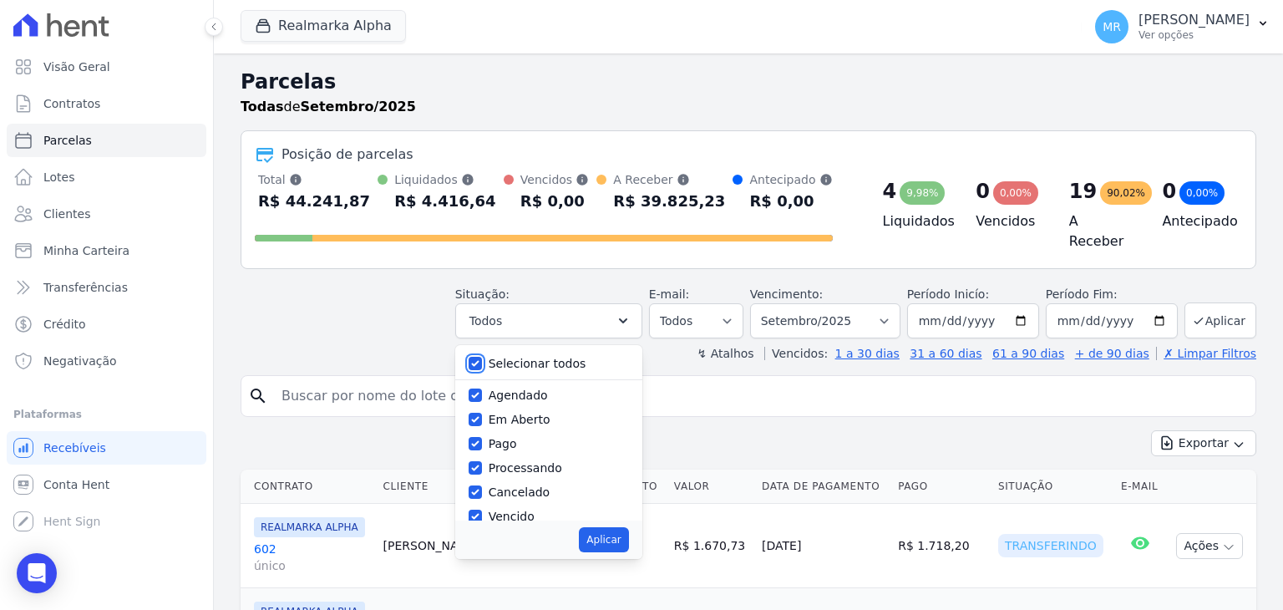
click at [482, 357] on input "Selecionar todos" at bounding box center [475, 363] width 13 height 13
checkbox input "false"
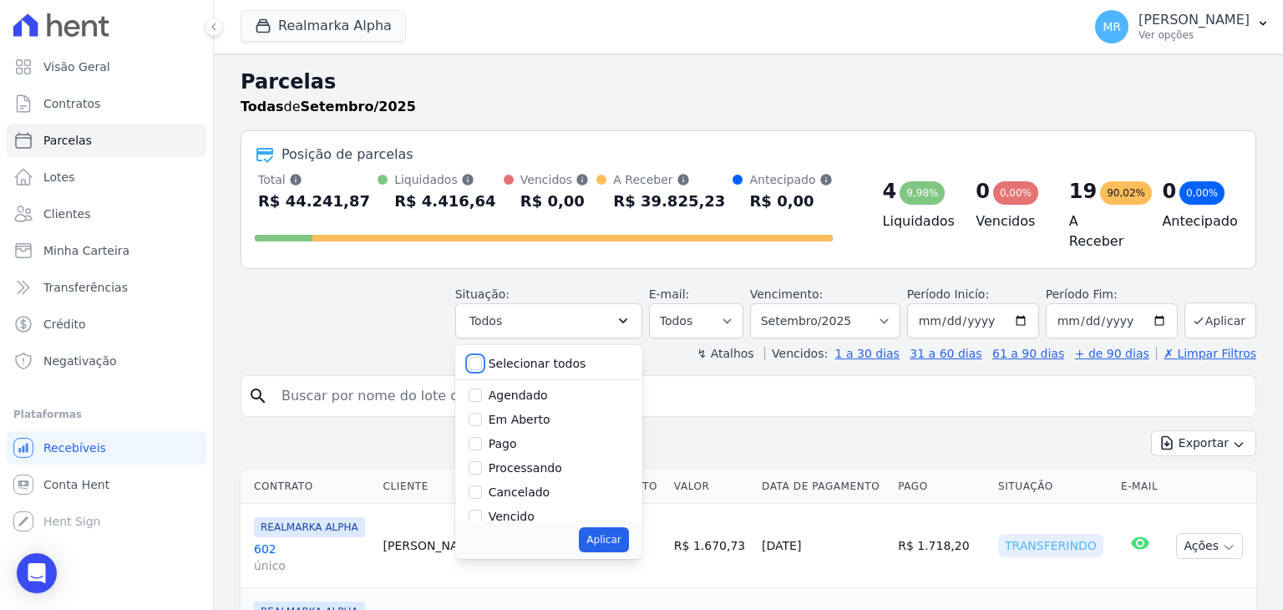
checkbox input "false"
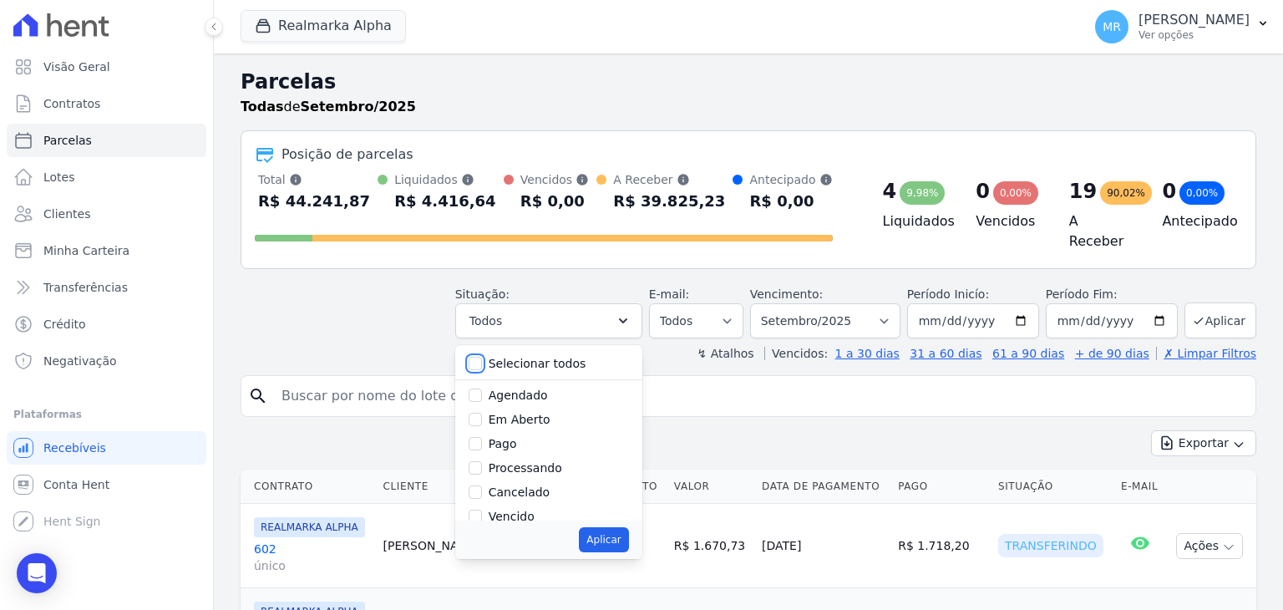
checkbox input "false"
click at [482, 437] on input "Pago" at bounding box center [475, 443] width 13 height 13
checkbox input "true"
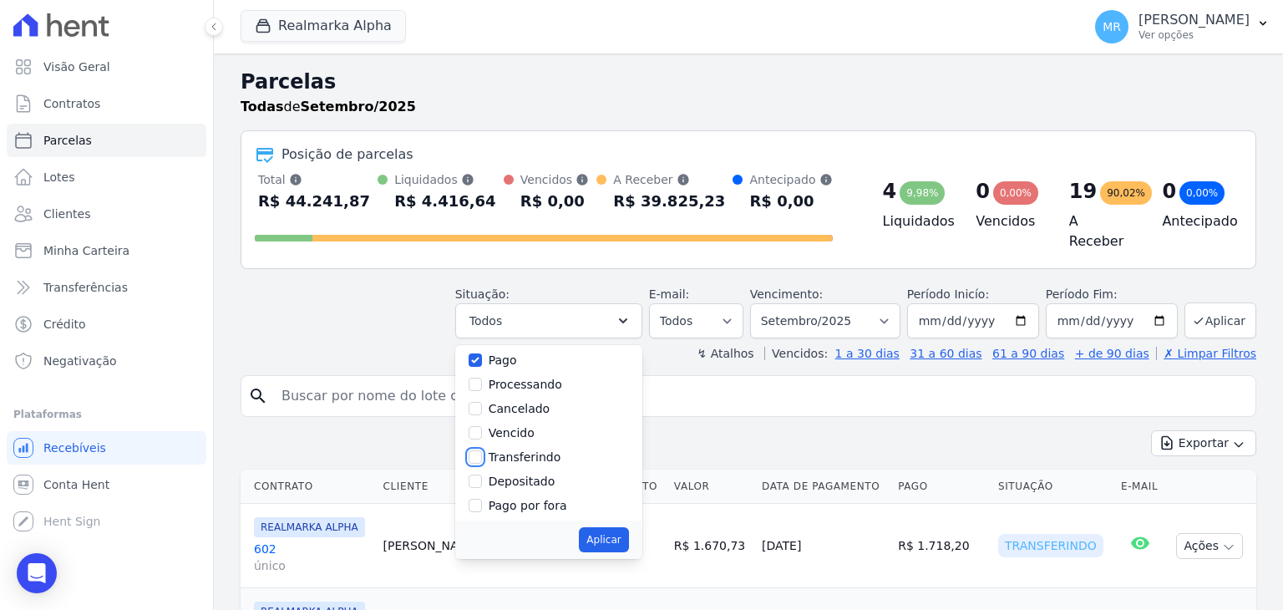
click at [482, 450] on input "Transferindo" at bounding box center [475, 456] width 13 height 13
checkbox input "true"
click at [482, 475] on input "Depositado" at bounding box center [475, 481] width 13 height 13
checkbox input "true"
click at [612, 527] on button "Aplicar" at bounding box center [603, 539] width 49 height 25
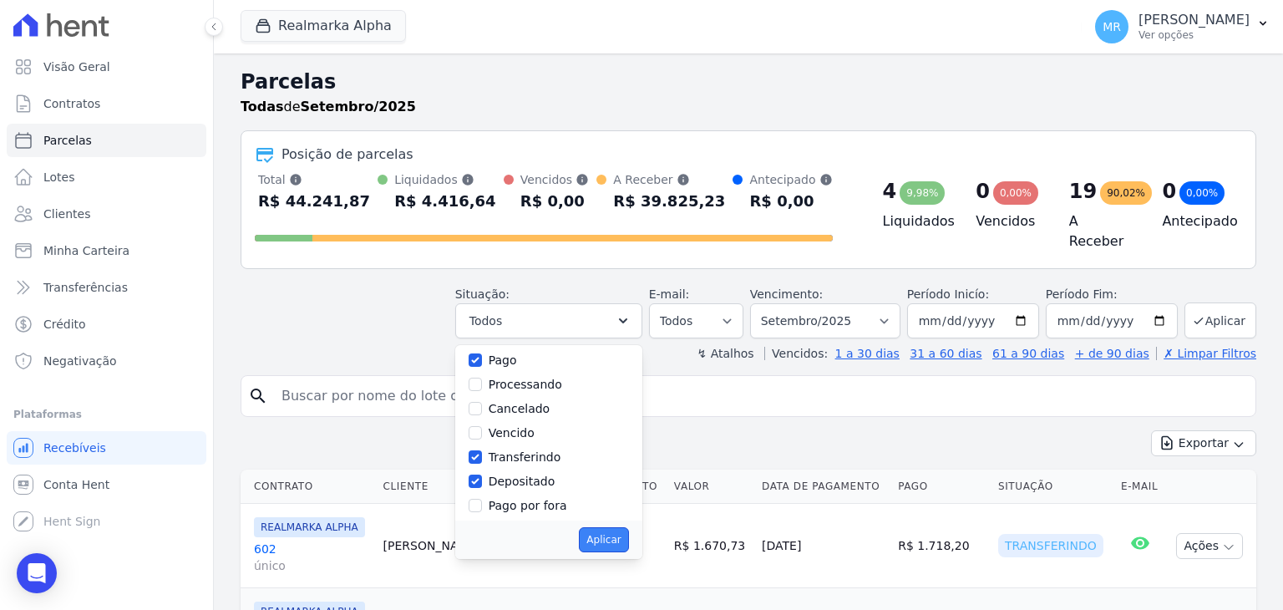
select select "paid"
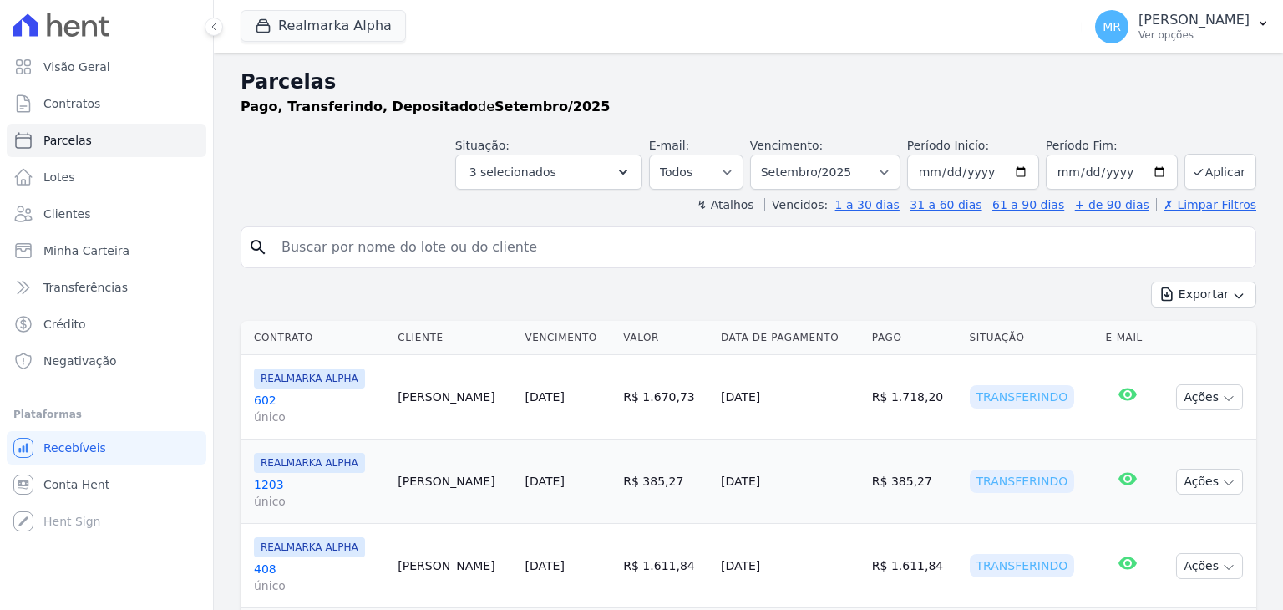
select select
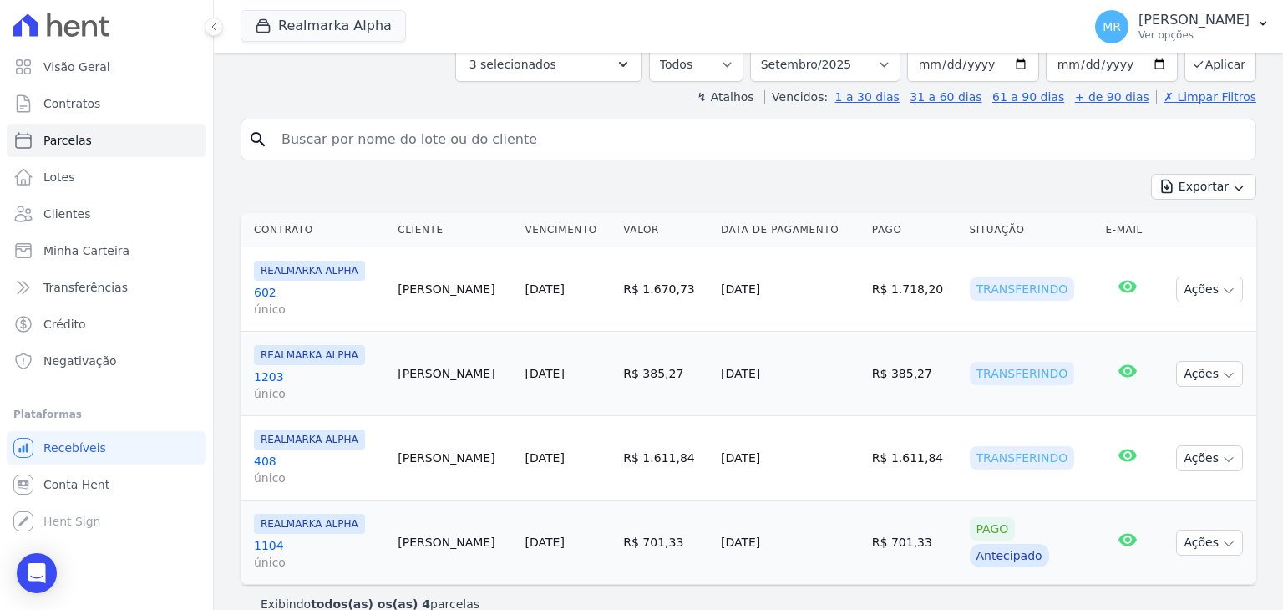
scroll to position [132, 0]
